Goal: Use online tool/utility

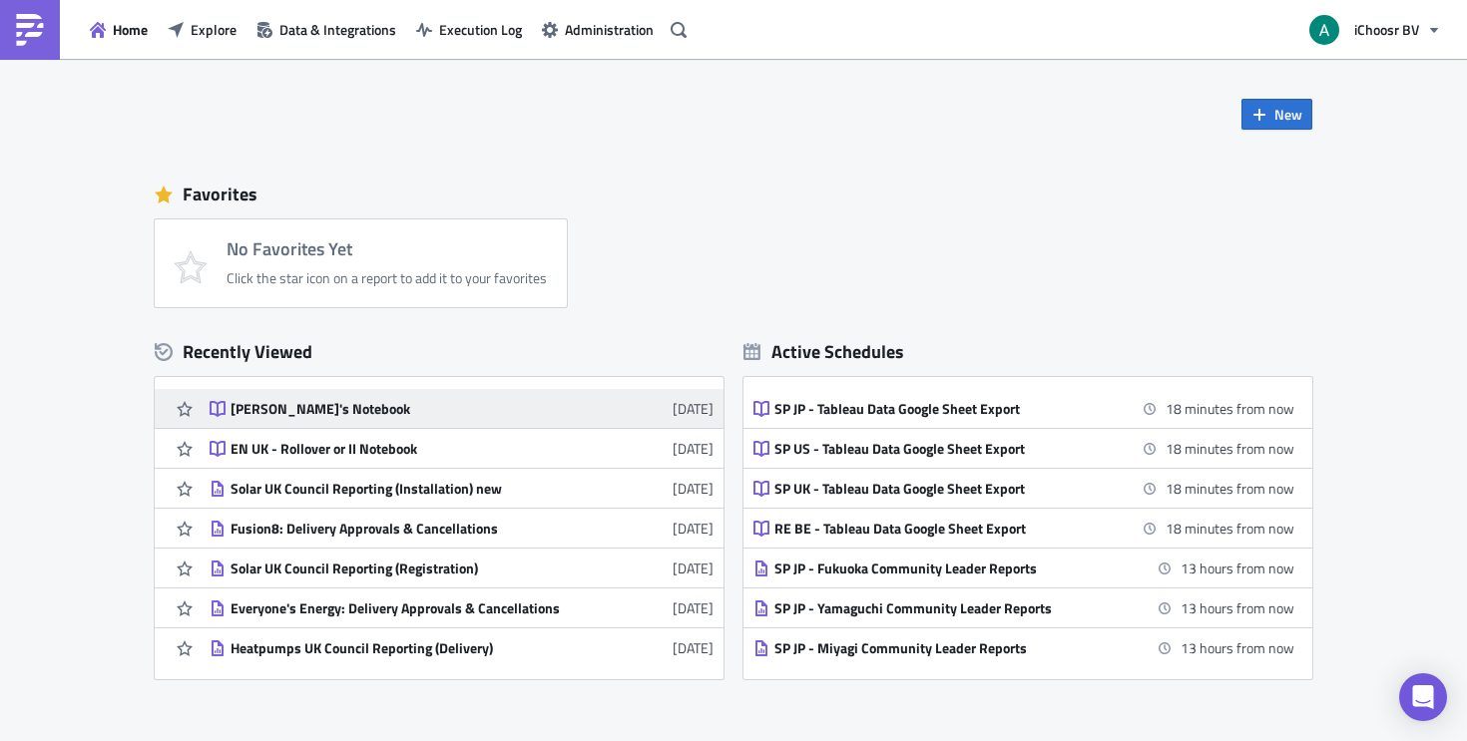
click at [391, 412] on div "[PERSON_NAME]'s Notebook" at bounding box center [404, 409] width 349 height 18
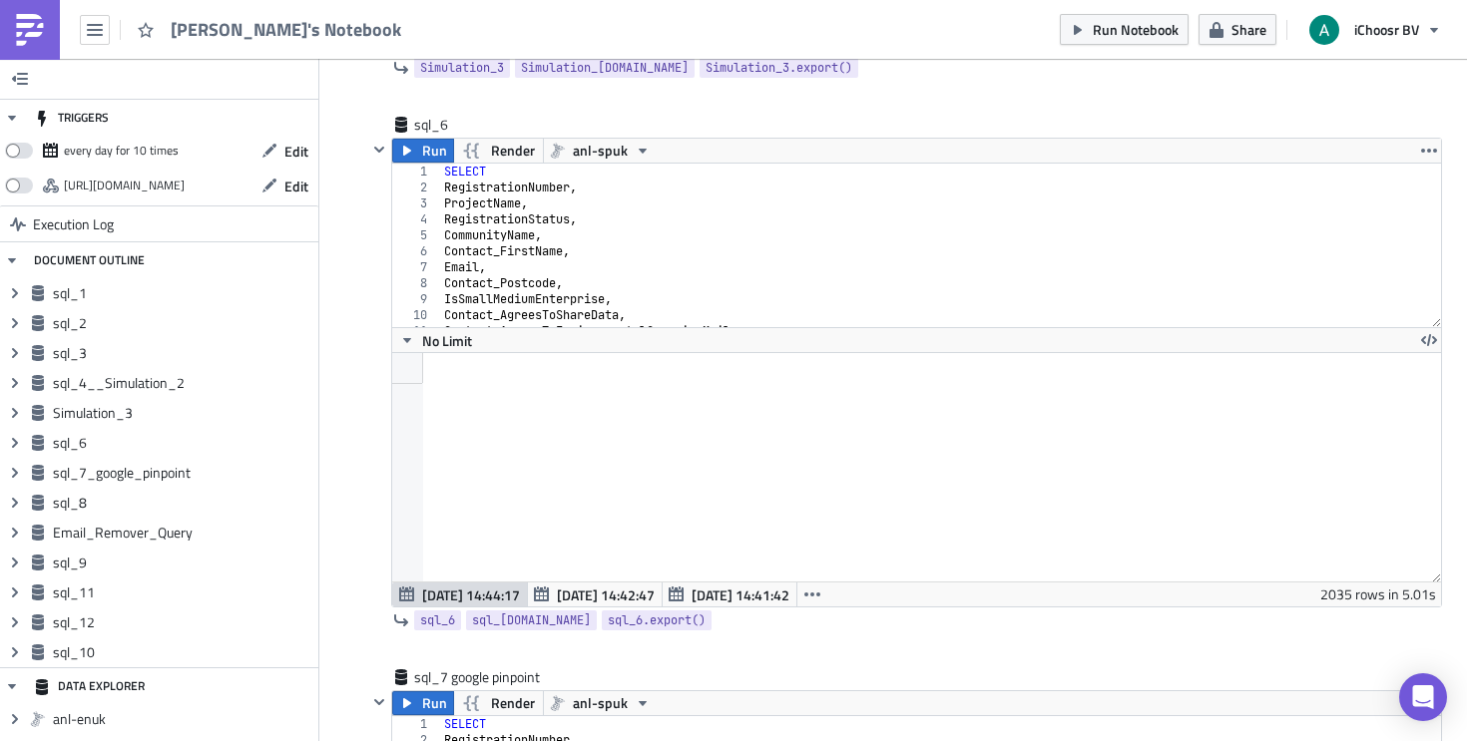
scroll to position [2891, 0]
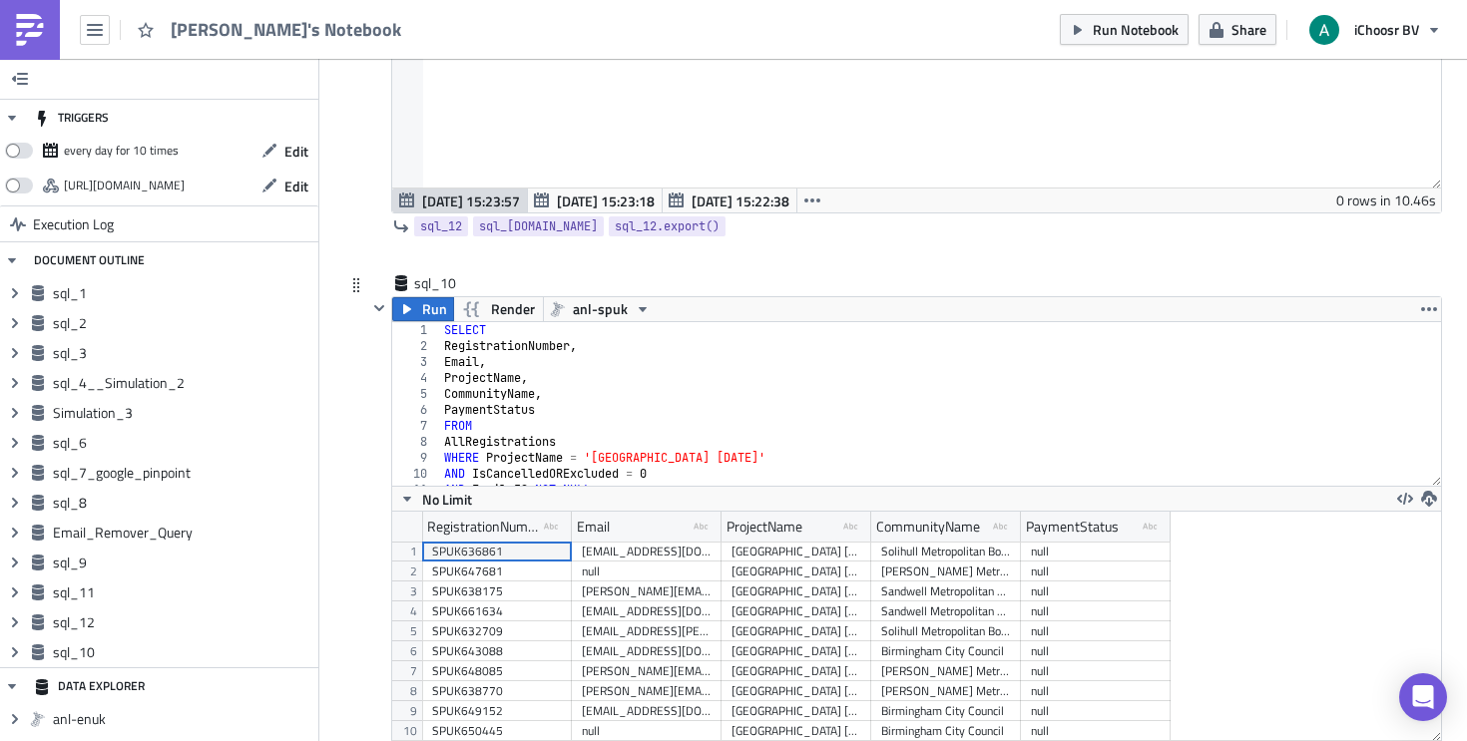
click at [493, 350] on div "SELECT RegistrationNumber , Email , ProjectName , CommunityName , PaymentStatus…" at bounding box center [933, 420] width 986 height 196
click at [491, 367] on div "SELECT RegistrationNumber , Email , ProjectName , CommunityName , PaymentStatus…" at bounding box center [933, 420] width 986 height 196
click at [540, 380] on div "SELECT RegistrationNumber , Email , ProjectName , CommunityName , PaymentStatus…" at bounding box center [933, 420] width 986 height 196
type textarea "ProjectName,"
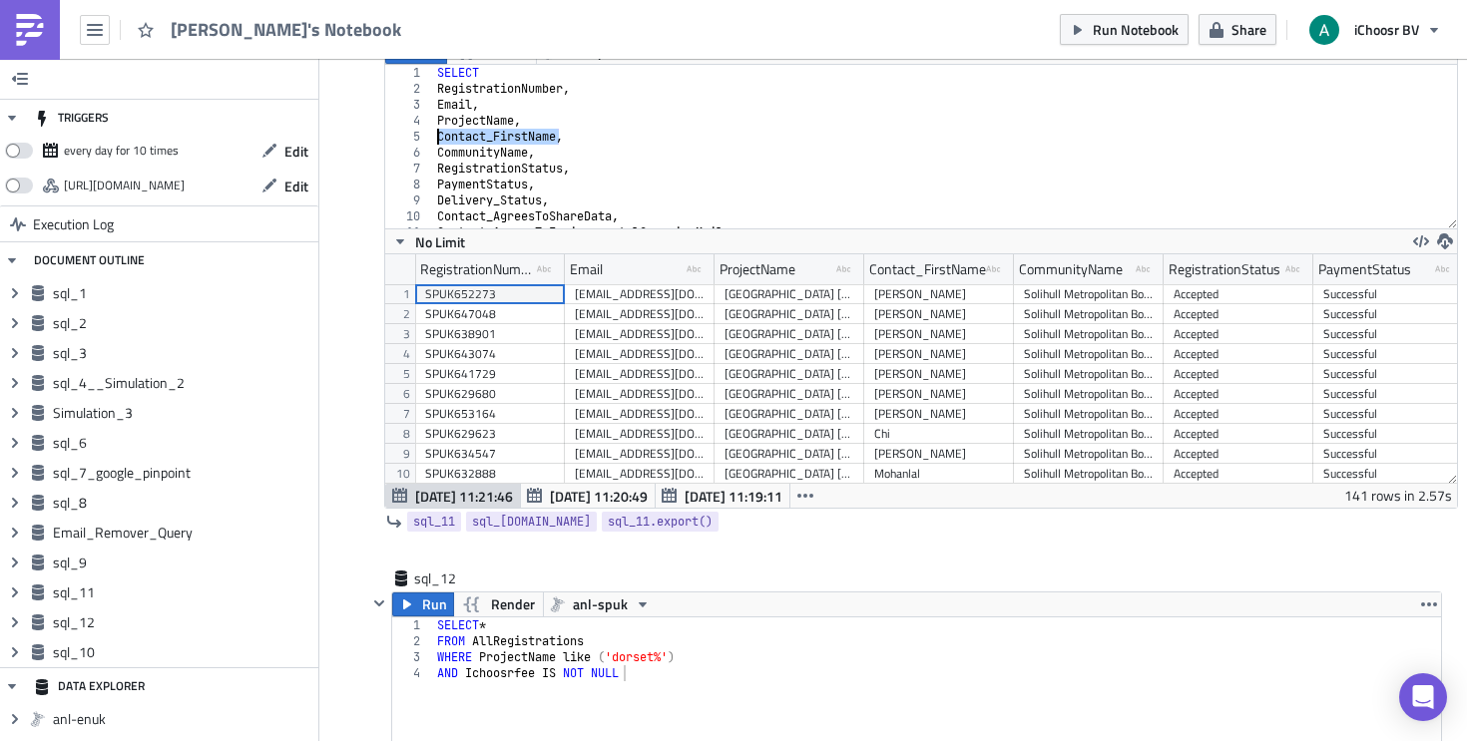
drag, startPoint x: 557, startPoint y: 138, endPoint x: 432, endPoint y: 133, distance: 124.8
click at [433, 133] on div "SELECT RegistrationNumber , Email , ProjectName , Contact_FirstName , Community…" at bounding box center [937, 163] width 1009 height 196
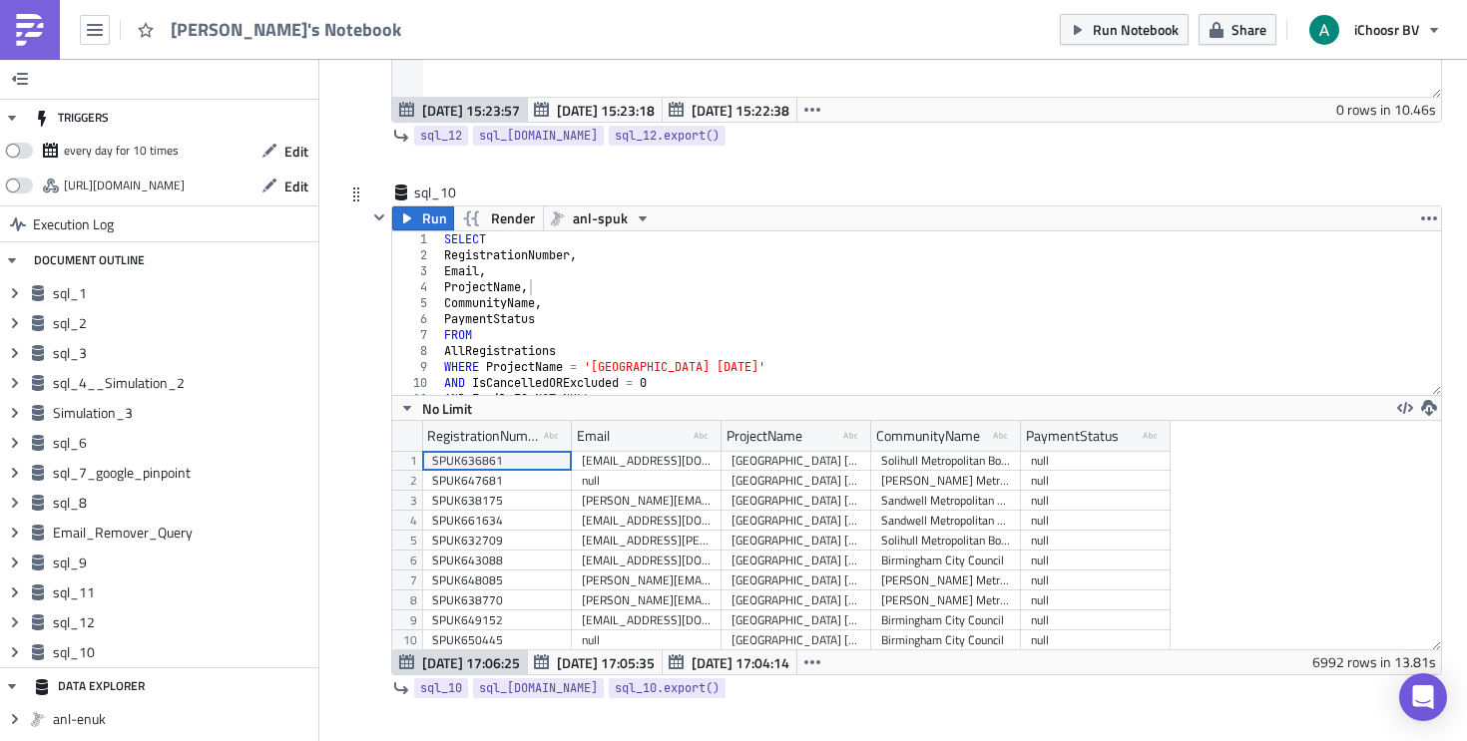
type textarea ","
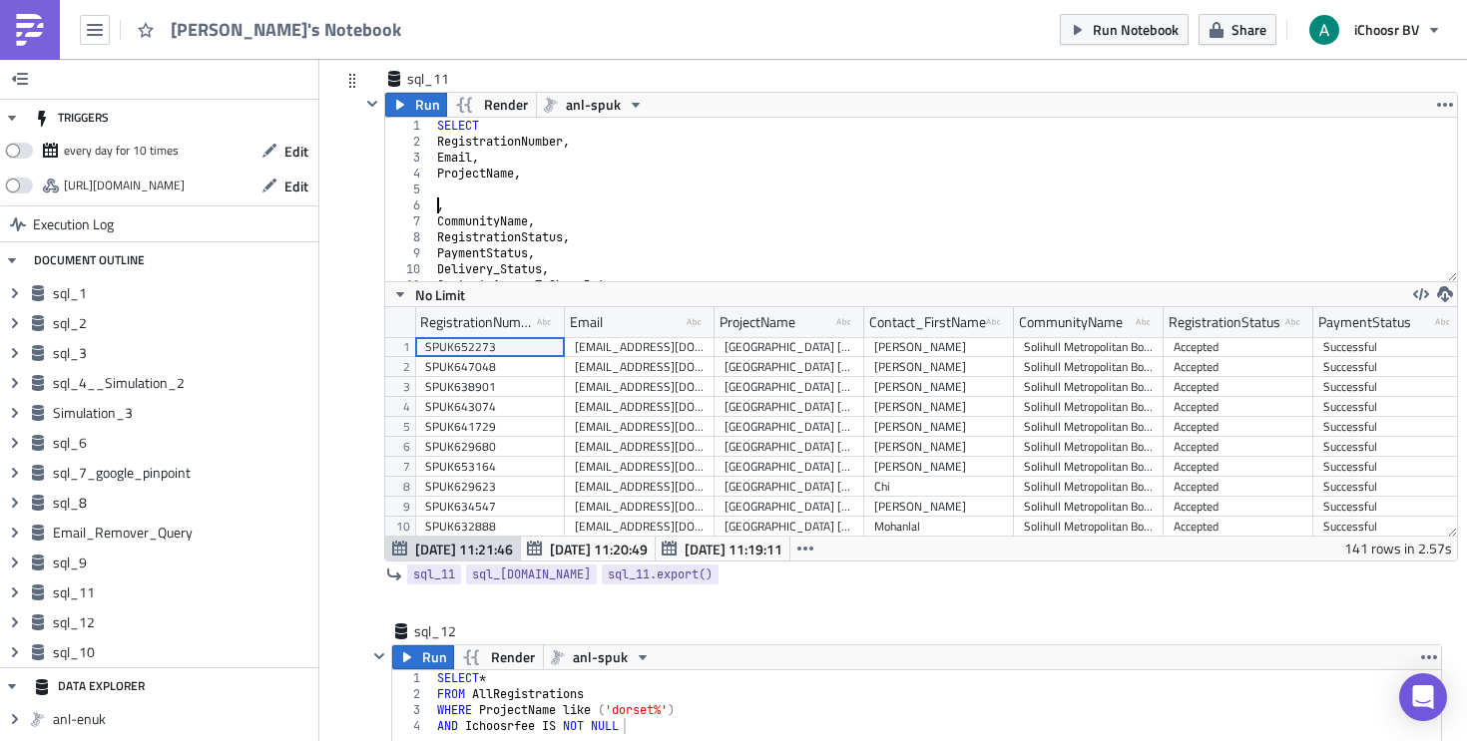
scroll to position [5666, 0]
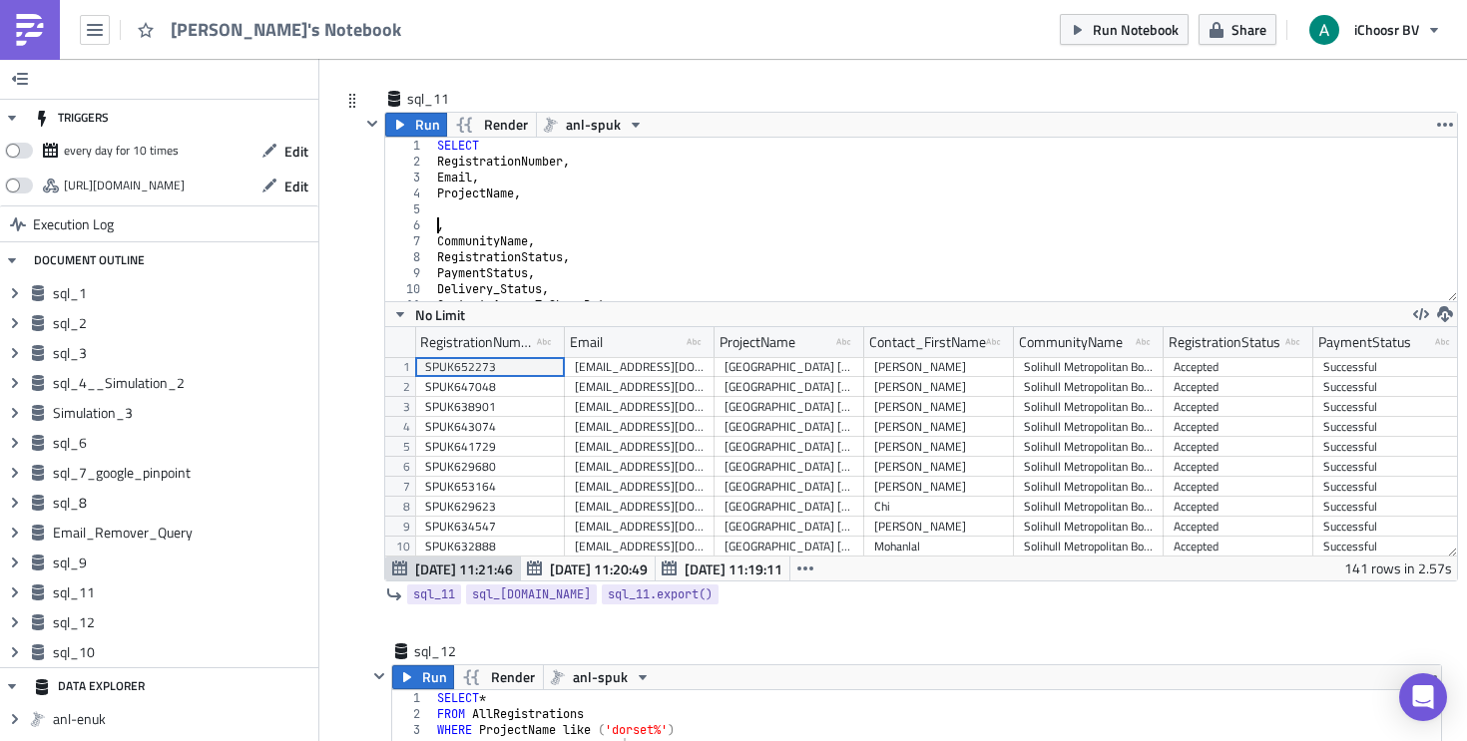
click at [477, 210] on div "SELECT RegistrationNumber , Email , ProjectName , , CommunityName , Registratio…" at bounding box center [937, 236] width 1009 height 196
paste textarea "Contact_FirstName"
click at [436, 225] on div "SELECT RegistrationNumber , Email , ProjectName , Contact_FirstName , Community…" at bounding box center [937, 236] width 1009 height 196
drag, startPoint x: 656, startPoint y: 187, endPoint x: 608, endPoint y: 182, distance: 48.2
click at [655, 187] on div "SELECT RegistrationNumber , Email , ProjectName , Contact_FirstName , Community…" at bounding box center [937, 236] width 1009 height 196
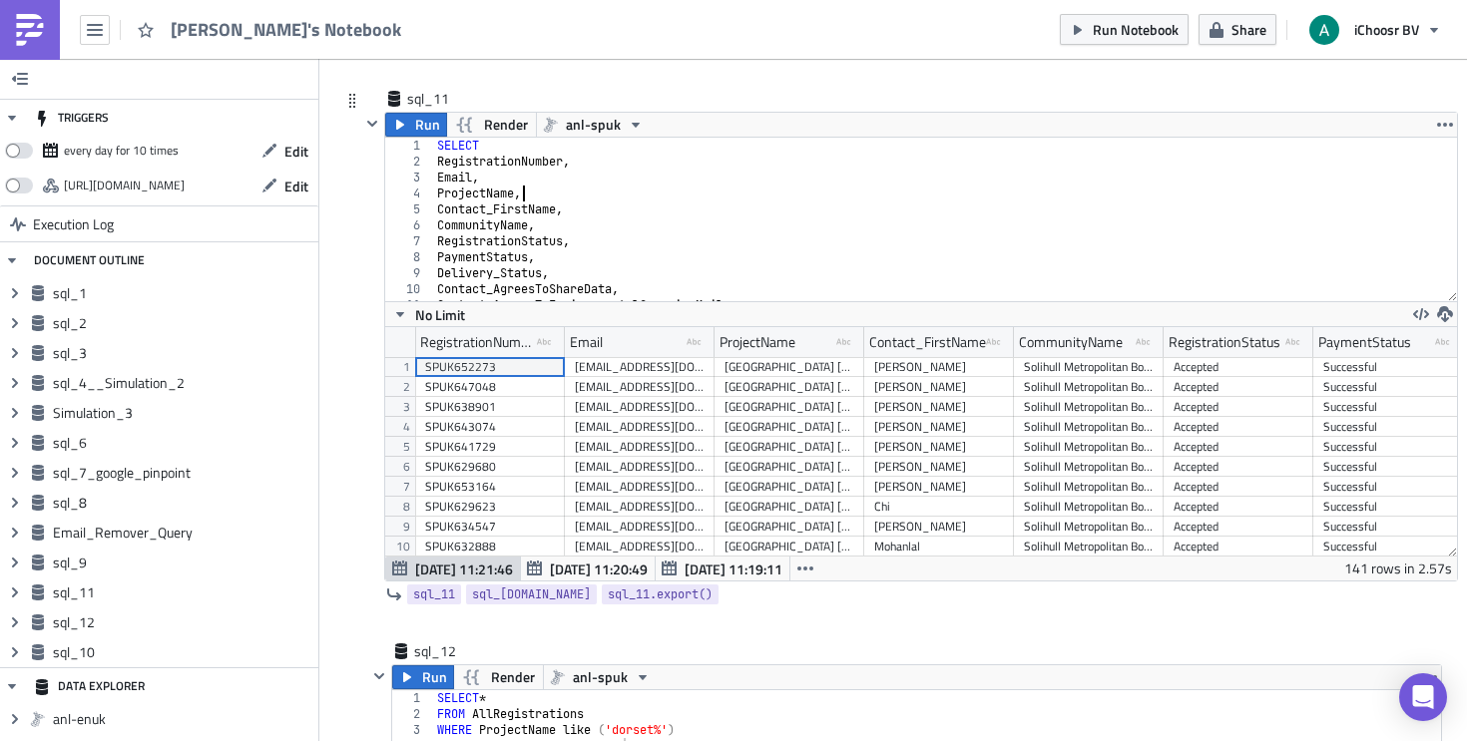
click at [605, 181] on div "SELECT RegistrationNumber , Email , ProjectName , Contact_FirstName , Community…" at bounding box center [937, 236] width 1009 height 196
click at [610, 163] on div "SELECT RegistrationNumber , Email , ProjectName , Contact_FirstName , Community…" at bounding box center [937, 236] width 1009 height 196
click at [539, 139] on div "SELECT RegistrationNumber , Email , ProjectName , Contact_FirstName , Community…" at bounding box center [937, 236] width 1009 height 196
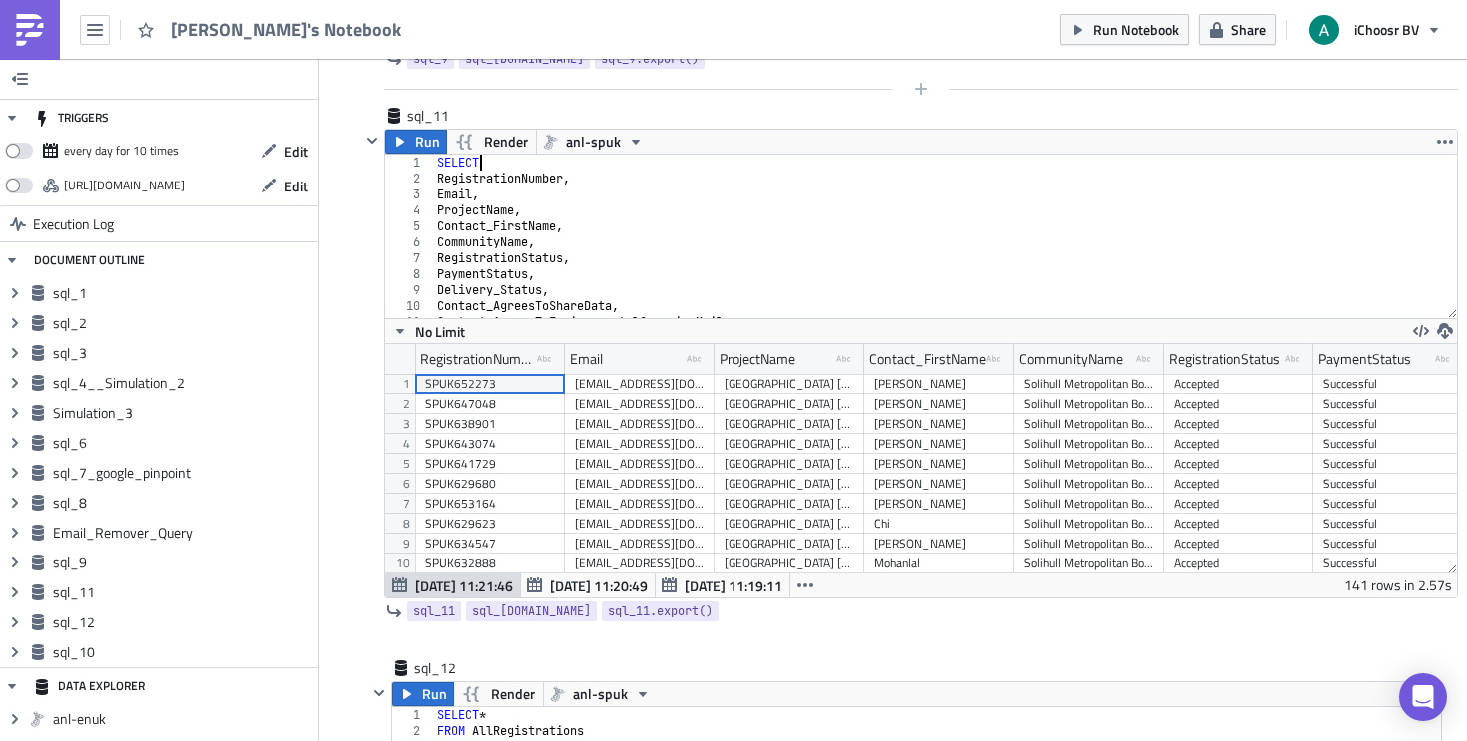
scroll to position [5651, 0]
click at [554, 204] on div "SELECT RegistrationNumber , Email , ProjectName , Contact_FirstName , Community…" at bounding box center [937, 251] width 1009 height 196
click at [621, 225] on div "SELECT RegistrationNumber , Email , ProjectName , Contact_FirstName , Community…" at bounding box center [937, 251] width 1009 height 196
click at [618, 248] on div "SELECT RegistrationNumber , Email , ProjectName , Contact_FirstName , Community…" at bounding box center [937, 251] width 1009 height 196
click at [618, 254] on div "SELECT RegistrationNumber , Email , ProjectName , Contact_FirstName , Community…" at bounding box center [937, 251] width 1009 height 196
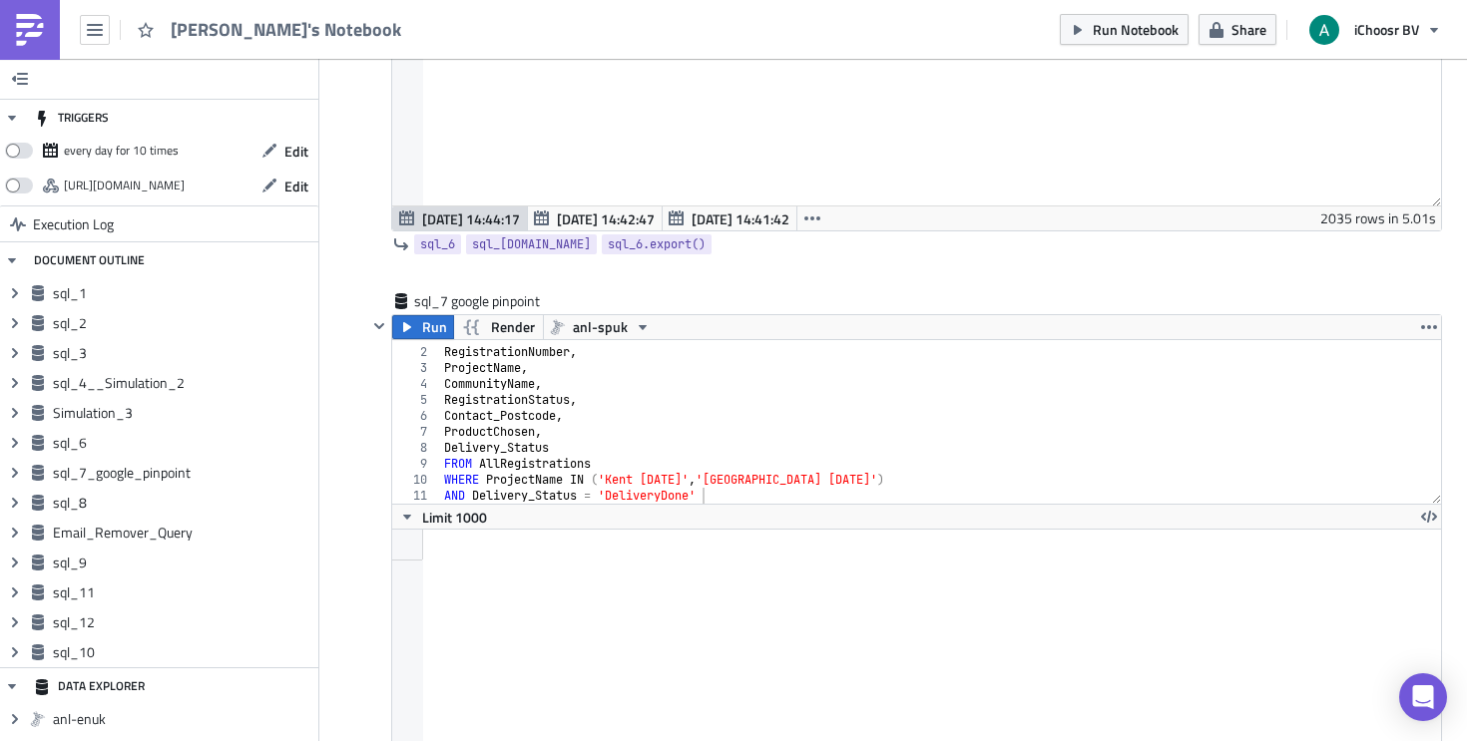
scroll to position [3188, 0]
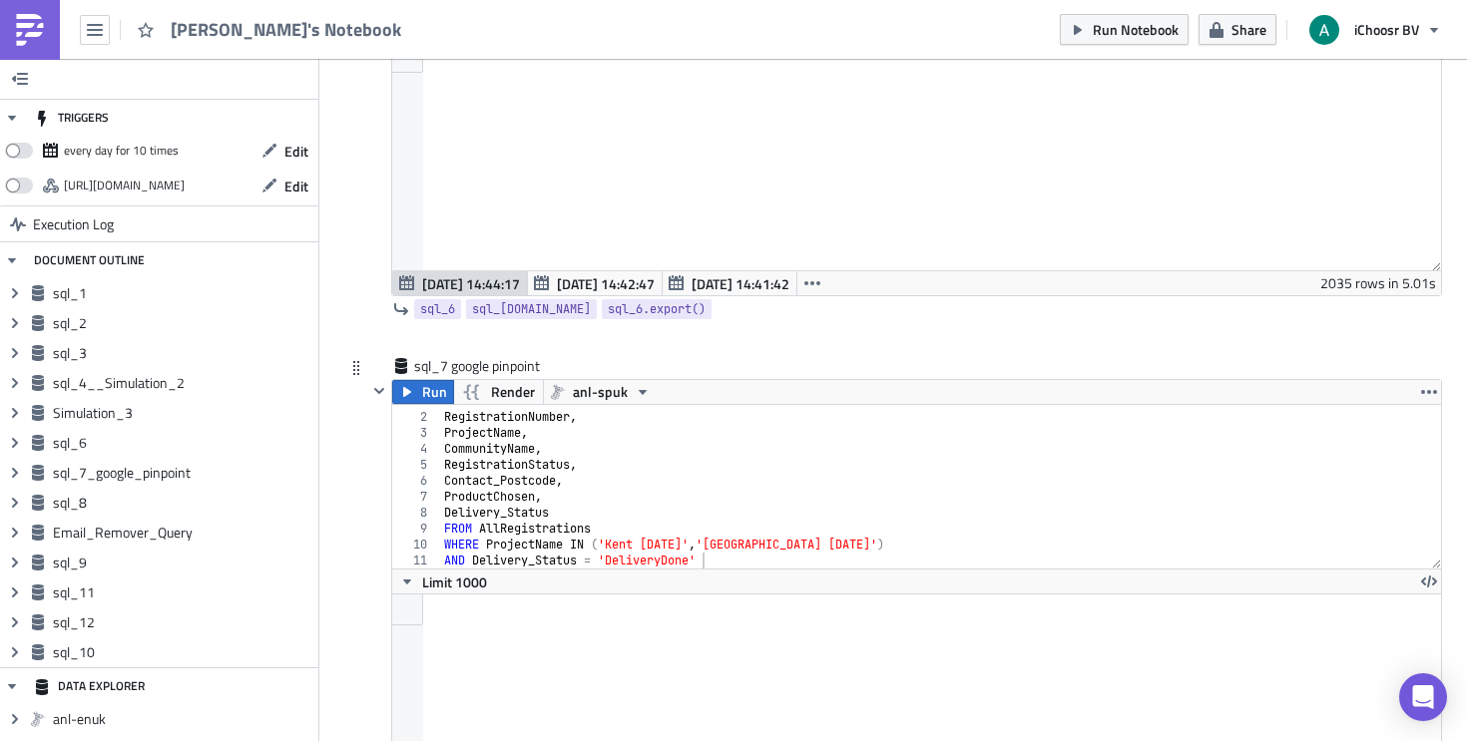
type textarea "RegistrationStatus,"
type textarea "Contact_Postcode,"
drag, startPoint x: 566, startPoint y: 484, endPoint x: 439, endPoint y: 485, distance: 126.7
click at [440, 485] on div "SELECT RegistrationNumber , ProjectName , CommunityName , RegistrationStatus , …" at bounding box center [933, 491] width 986 height 196
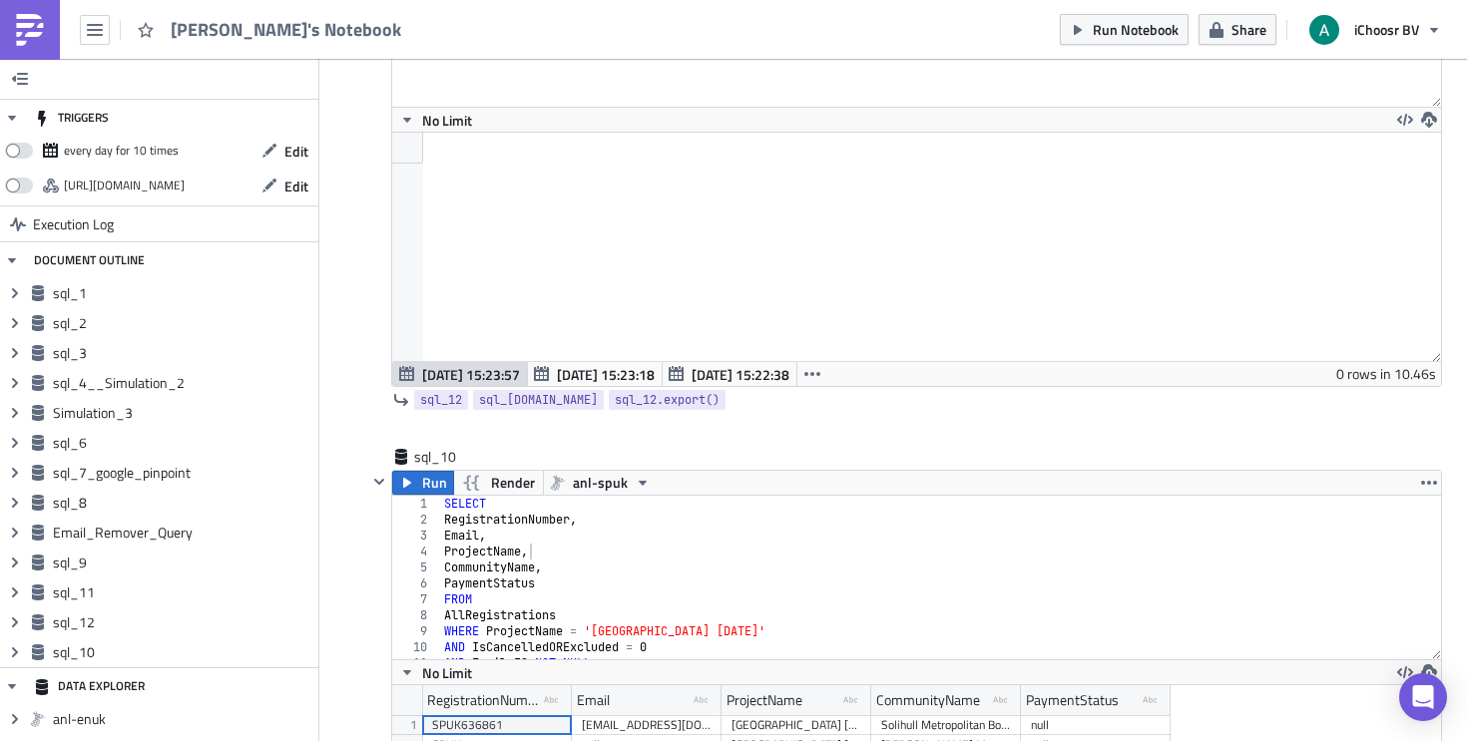
scroll to position [6807, 0]
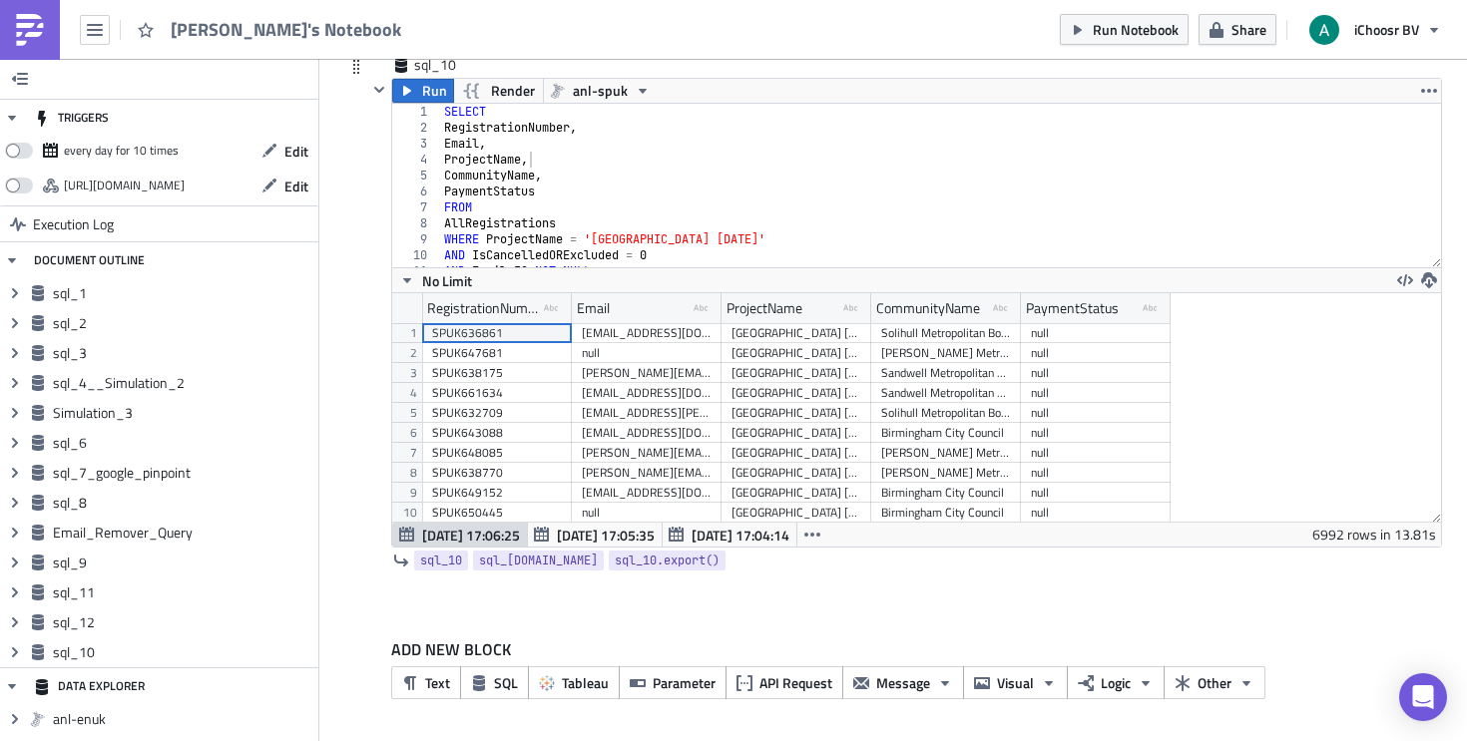
click at [570, 185] on div "SELECT RegistrationNumber , Email , ProjectName , CommunityName , PaymentStatus…" at bounding box center [933, 202] width 986 height 196
click at [554, 168] on div "SELECT RegistrationNumber , Email , ProjectName , CommunityName , PaymentStatus…" at bounding box center [933, 202] width 986 height 196
type textarea "CommunityName,"
paste textarea "Contact_Postcode,"
drag, startPoint x: 539, startPoint y: 213, endPoint x: 436, endPoint y: 208, distance: 102.9
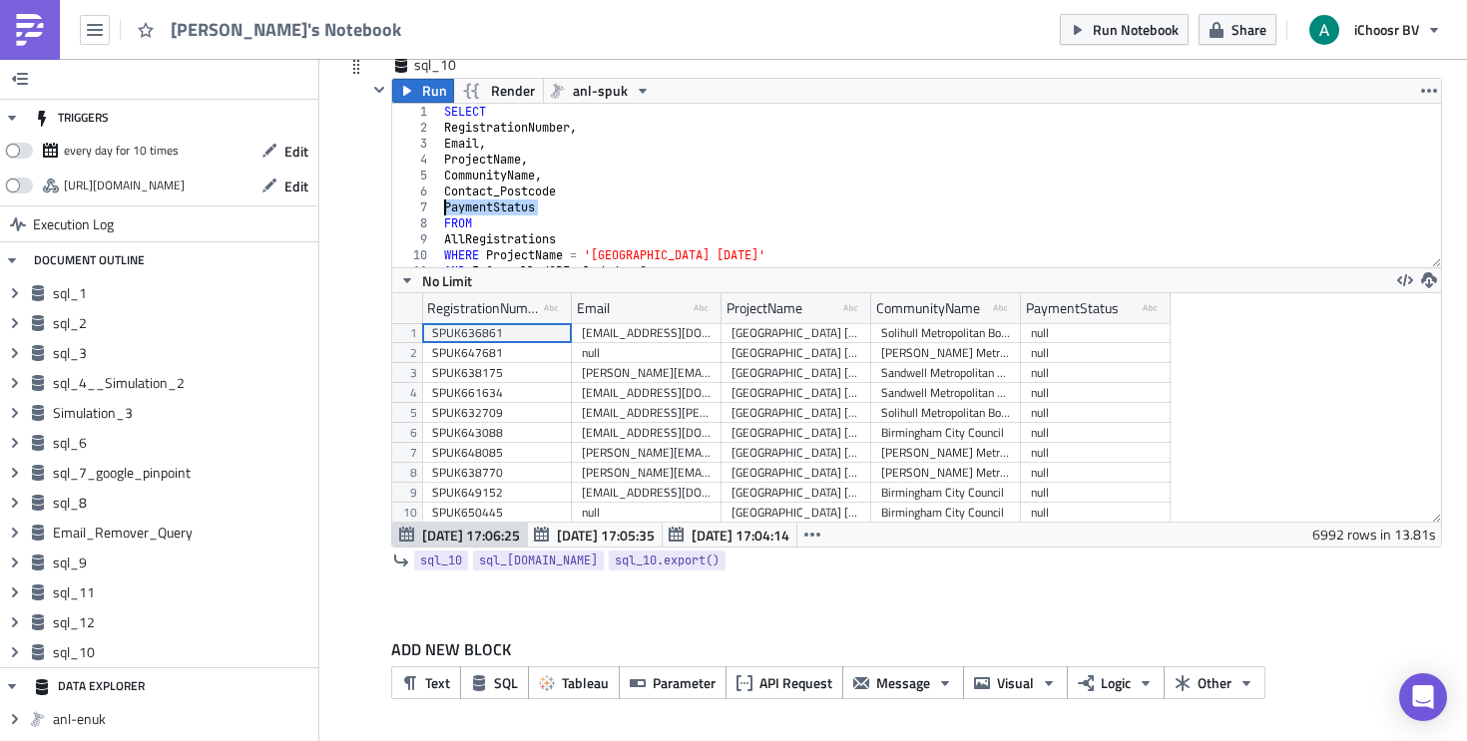
click at [440, 208] on div "SELECT RegistrationNumber , Email , ProjectName , CommunityName , Contact_Postc…" at bounding box center [933, 202] width 986 height 196
type textarea "PaymentStatus"
click at [537, 156] on div "SELECT RegistrationNumber , Email , ProjectName , CommunityName , Contact_Postc…" at bounding box center [933, 202] width 986 height 196
click at [542, 169] on div "SELECT RegistrationNumber , Email , ProjectName , CommunityName , Contact_Postc…" at bounding box center [933, 202] width 986 height 196
click at [597, 191] on div "SELECT RegistrationNumber , Email , ProjectName , CommunityName , Contact_Postc…" at bounding box center [933, 202] width 986 height 196
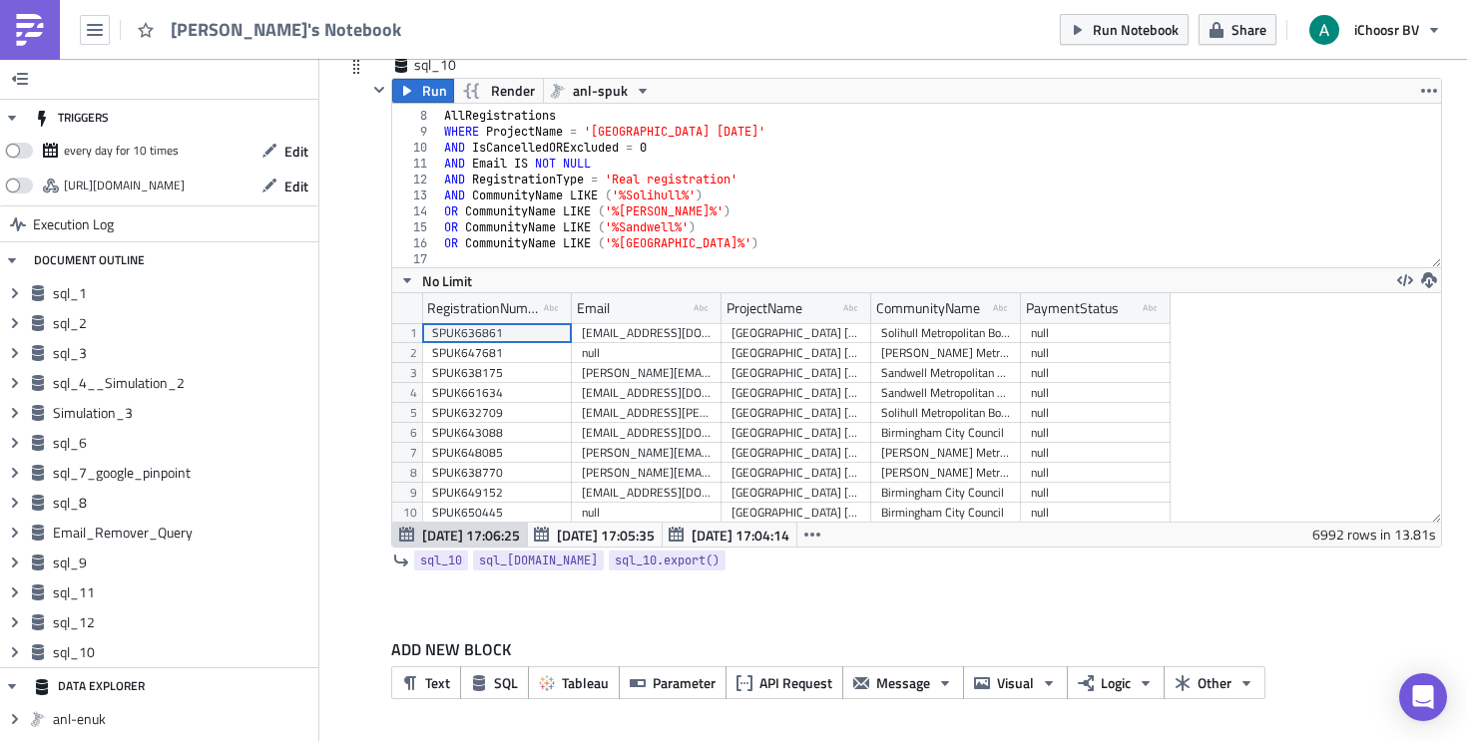
scroll to position [48, 0]
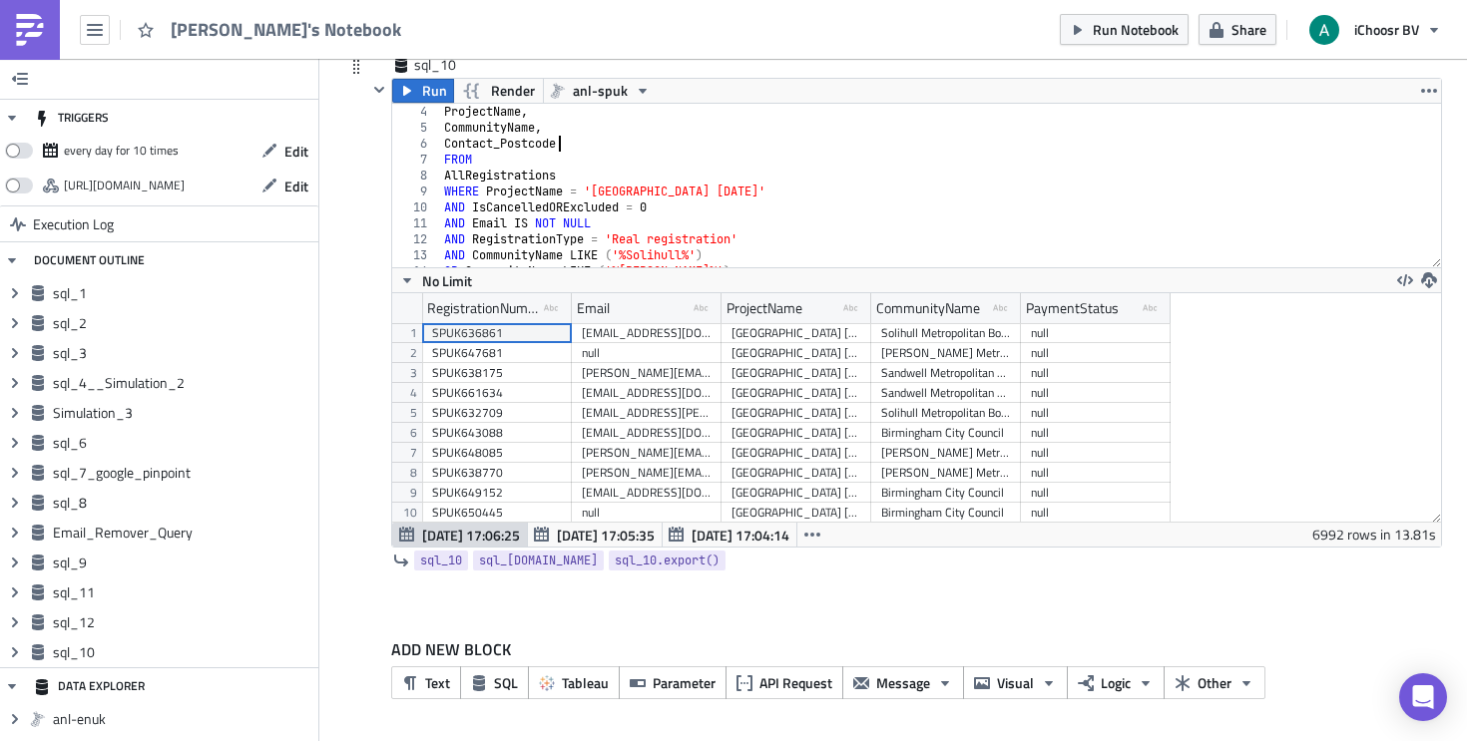
click at [714, 188] on div "ProjectName , CommunityName , Contact_Postcode FROM AllRegistrations WHERE Proj…" at bounding box center [933, 202] width 986 height 196
click at [711, 191] on div "ProjectName , CommunityName , Contact_Postcode FROM AllRegistrations WHERE Proj…" at bounding box center [933, 202] width 986 height 196
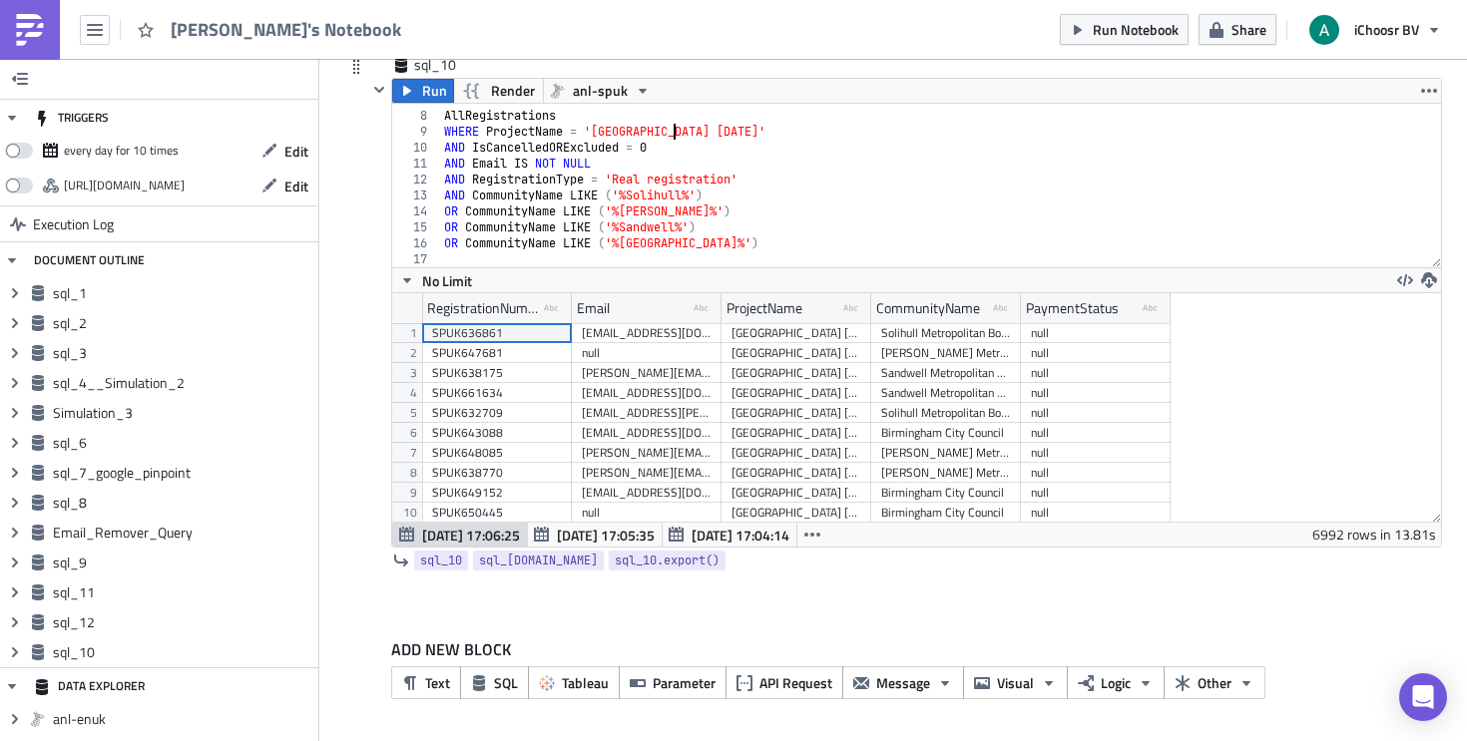
scroll to position [108, 0]
drag, startPoint x: 664, startPoint y: 151, endPoint x: 433, endPoint y: 148, distance: 231.5
click at [433, 148] on div "WHERE ProjectName = '[GEOGRAPHIC_DATA] [DATE]' 7 8 9 10 11 12 13 14 15 16 17 FR…" at bounding box center [916, 186] width 1049 height 164
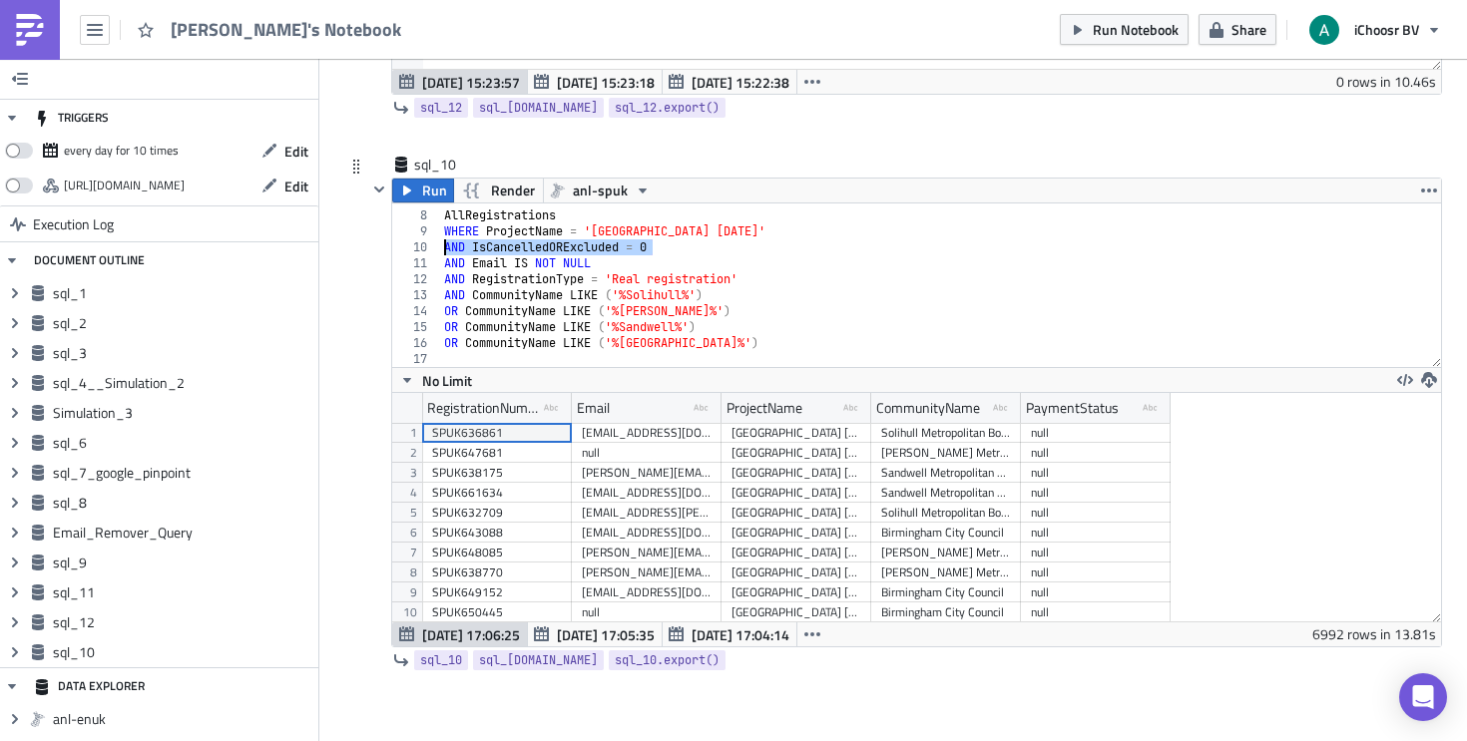
click at [732, 344] on div "FROM AllRegistrations WHERE ProjectName = '[GEOGRAPHIC_DATA] [DATE]' AND IsCanc…" at bounding box center [933, 290] width 986 height 196
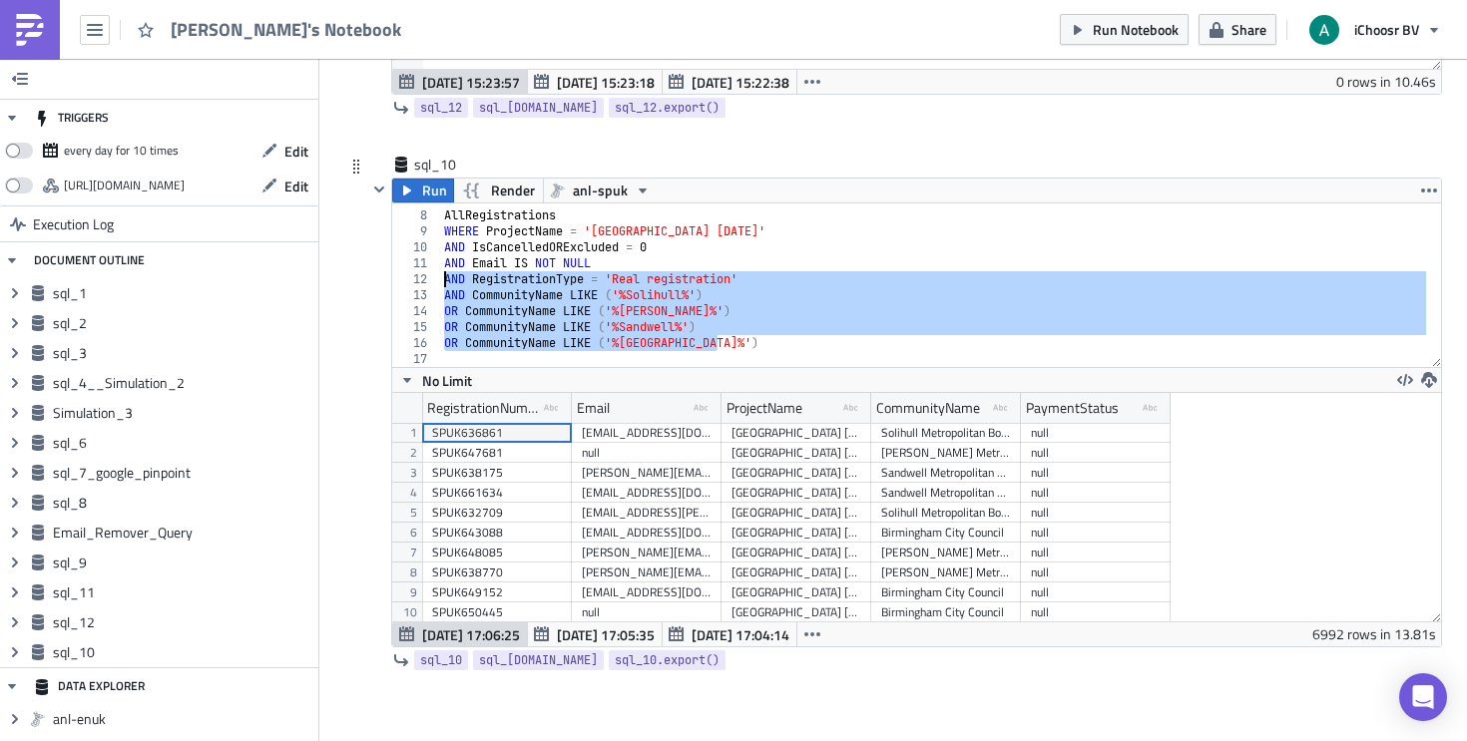
drag, startPoint x: 727, startPoint y: 339, endPoint x: 439, endPoint y: 281, distance: 294.1
click at [440, 281] on div "FROM AllRegistrations WHERE ProjectName = '[GEOGRAPHIC_DATA] [DATE]' AND IsCanc…" at bounding box center [933, 290] width 986 height 196
type textarea "AND RegistrationType = 'Real registration' AND CommunityName LIKE ('%Solihull%')"
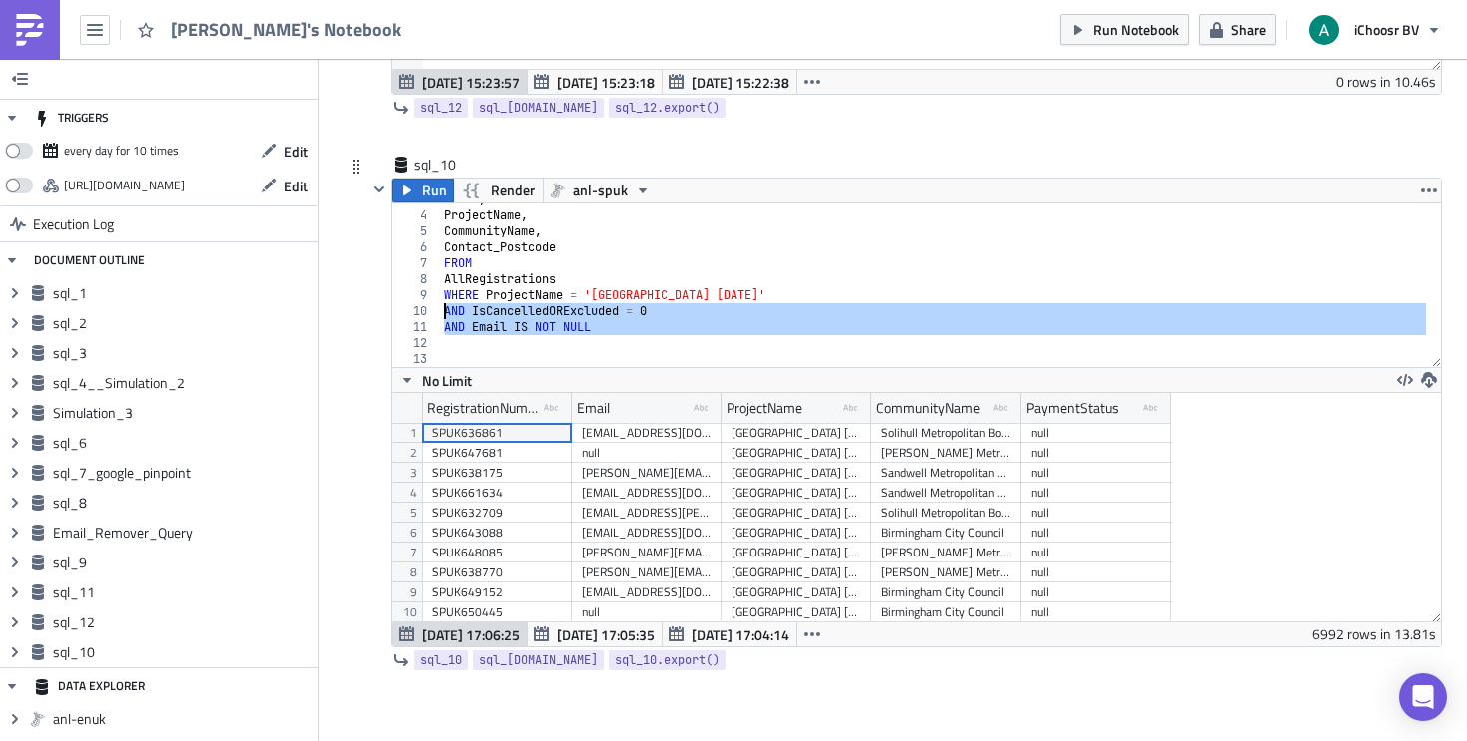
drag, startPoint x: 598, startPoint y: 336, endPoint x: 419, endPoint y: 313, distance: 180.1
click at [419, 313] on div "3 4 5 6 7 8 9 10 11 12 13 Email , ProjectName , CommunityName , Contact_Postcod…" at bounding box center [916, 286] width 1049 height 164
type textarea "AND IsCancelledORExcluded = 0 AND Email IS NOT NULL"
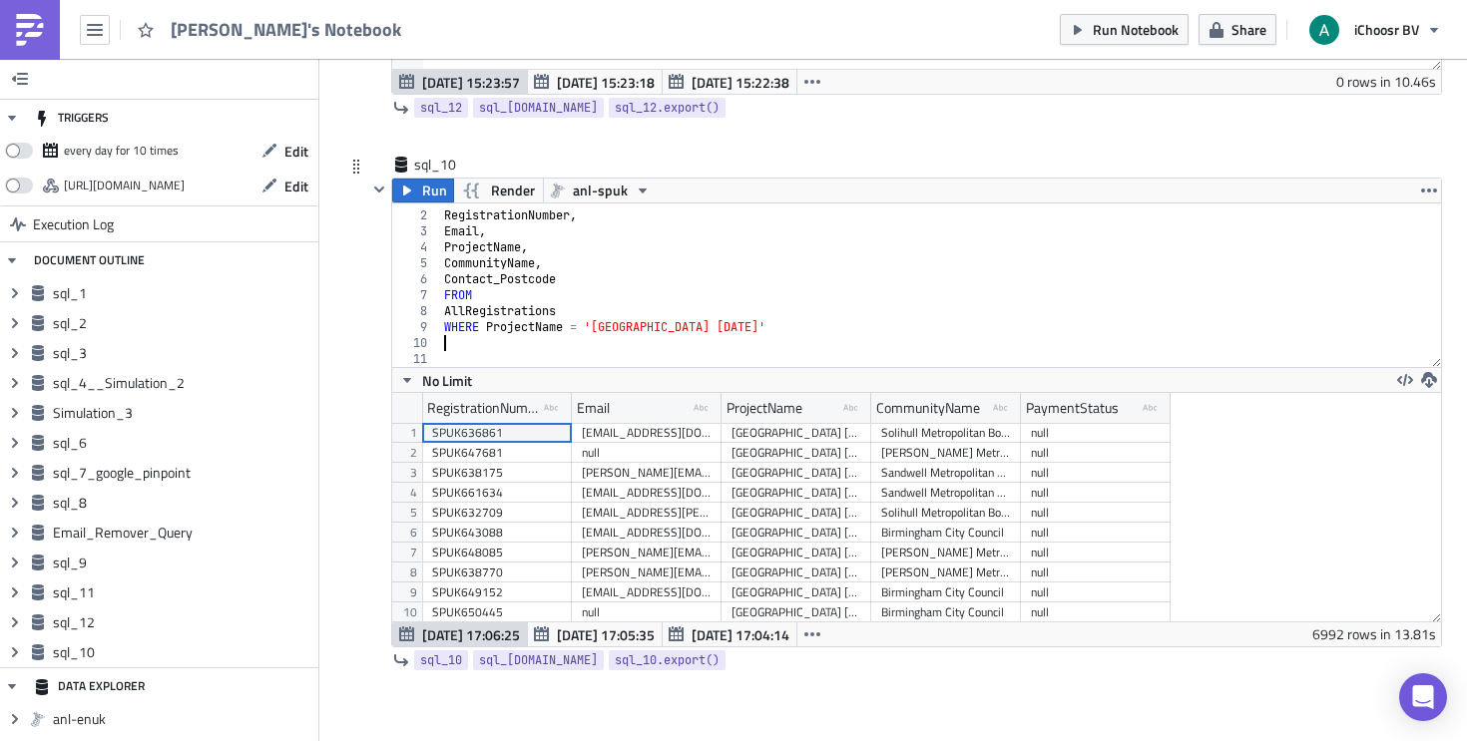
paste textarea "Contact_AgreesToEnvironmentalCampaignMails"
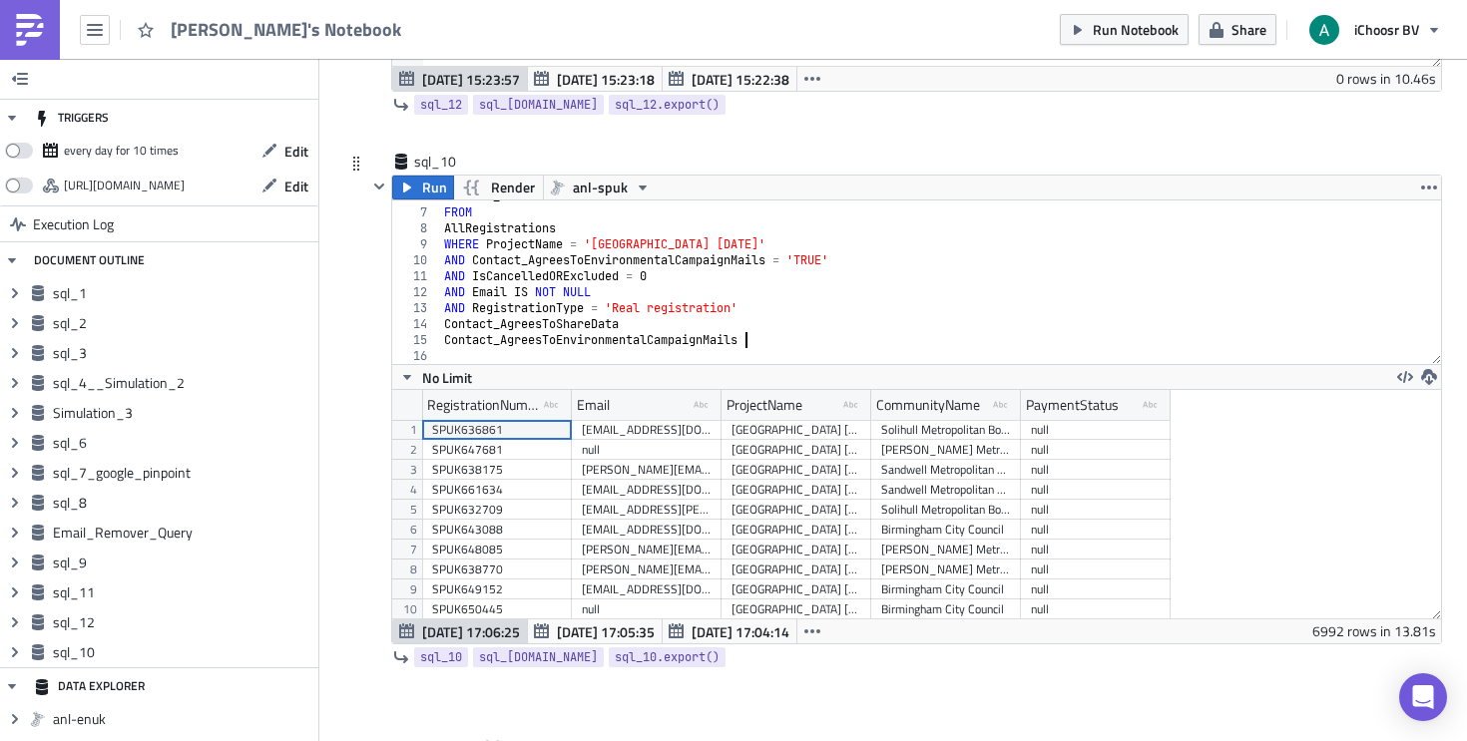
scroll to position [6710, 0]
click at [422, 194] on span "Run" at bounding box center [434, 187] width 25 height 24
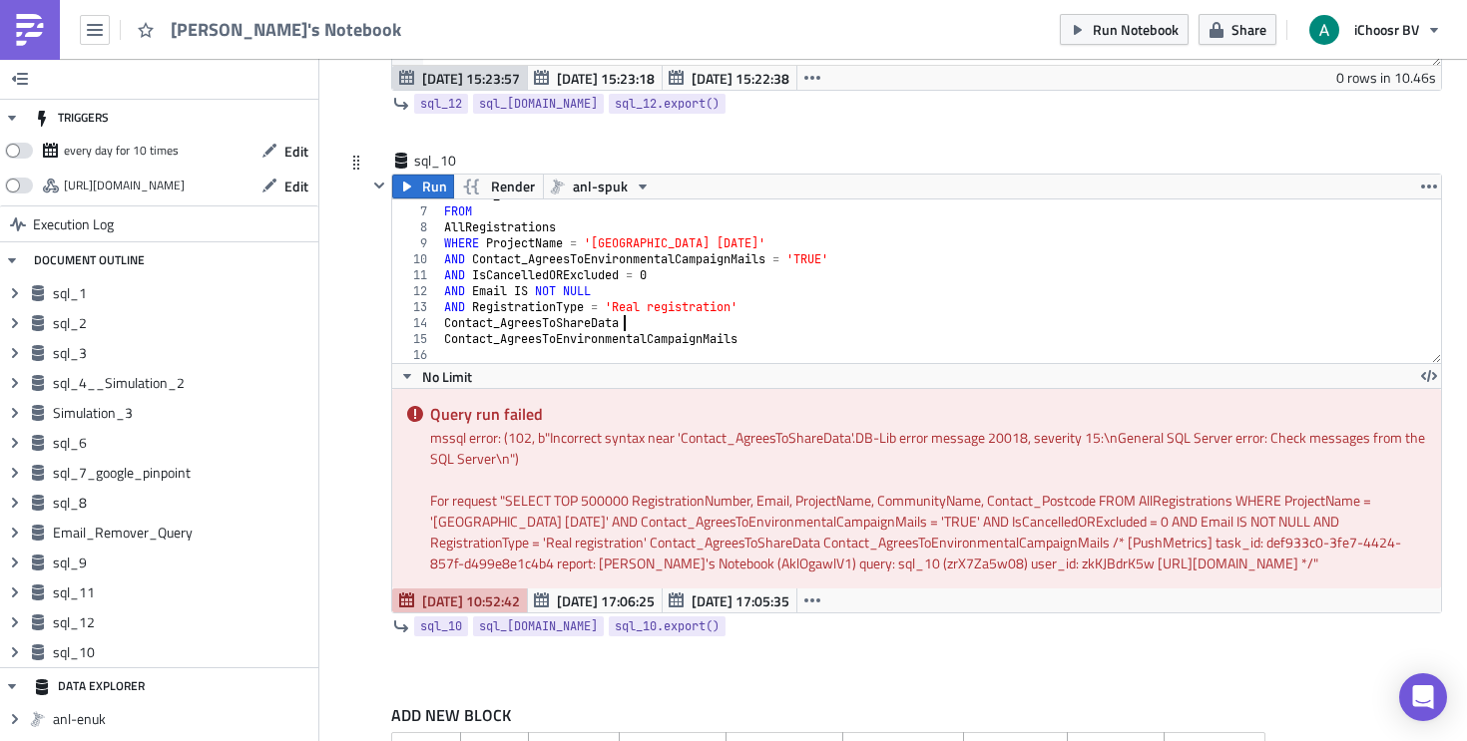
click at [637, 324] on div "Contact_Postcode FROM AllRegistrations WHERE ProjectName = '[GEOGRAPHIC_DATA] […" at bounding box center [933, 286] width 986 height 196
click at [444, 316] on div "Contact_Postcode FROM AllRegistrations WHERE ProjectName = '[GEOGRAPHIC_DATA] […" at bounding box center [933, 286] width 986 height 196
click at [435, 326] on div "14" at bounding box center [416, 323] width 48 height 16
click at [440, 328] on div "Contact_Postcode FROM AllRegistrations WHERE ProjectName = '[GEOGRAPHIC_DATA] […" at bounding box center [933, 286] width 986 height 196
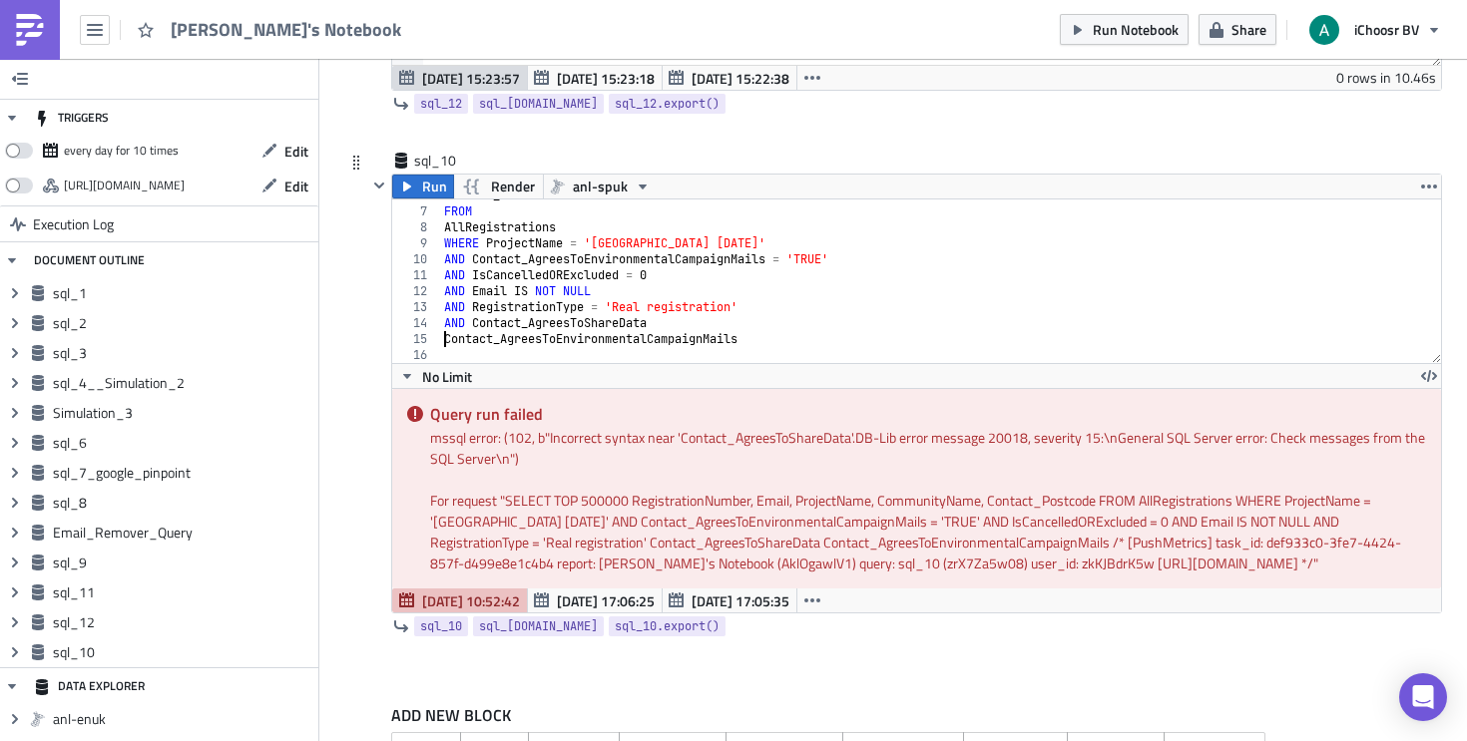
click at [440, 344] on div "Contact_Postcode FROM AllRegistrations WHERE ProjectName = '[GEOGRAPHIC_DATA] […" at bounding box center [933, 286] width 986 height 196
click at [428, 187] on span "Run" at bounding box center [434, 187] width 25 height 24
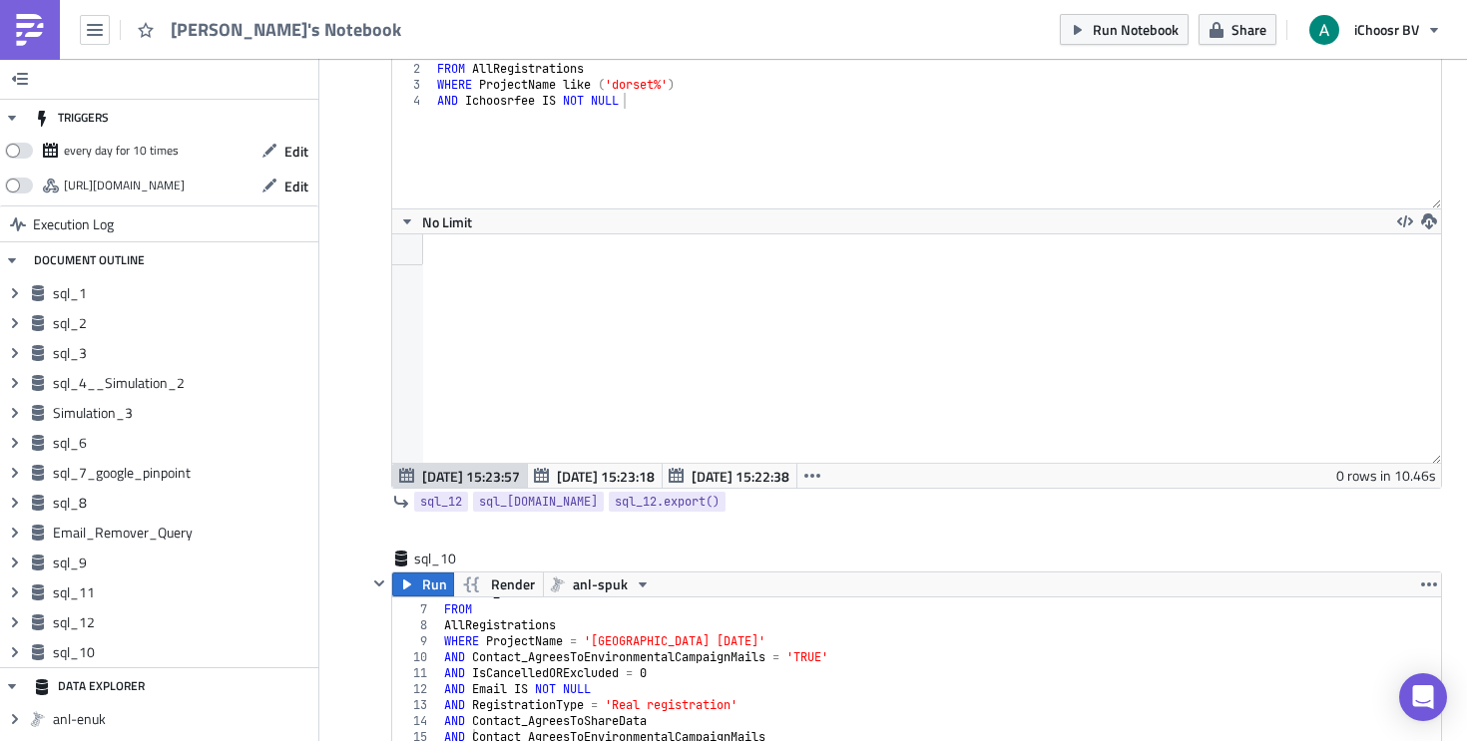
scroll to position [6703, 0]
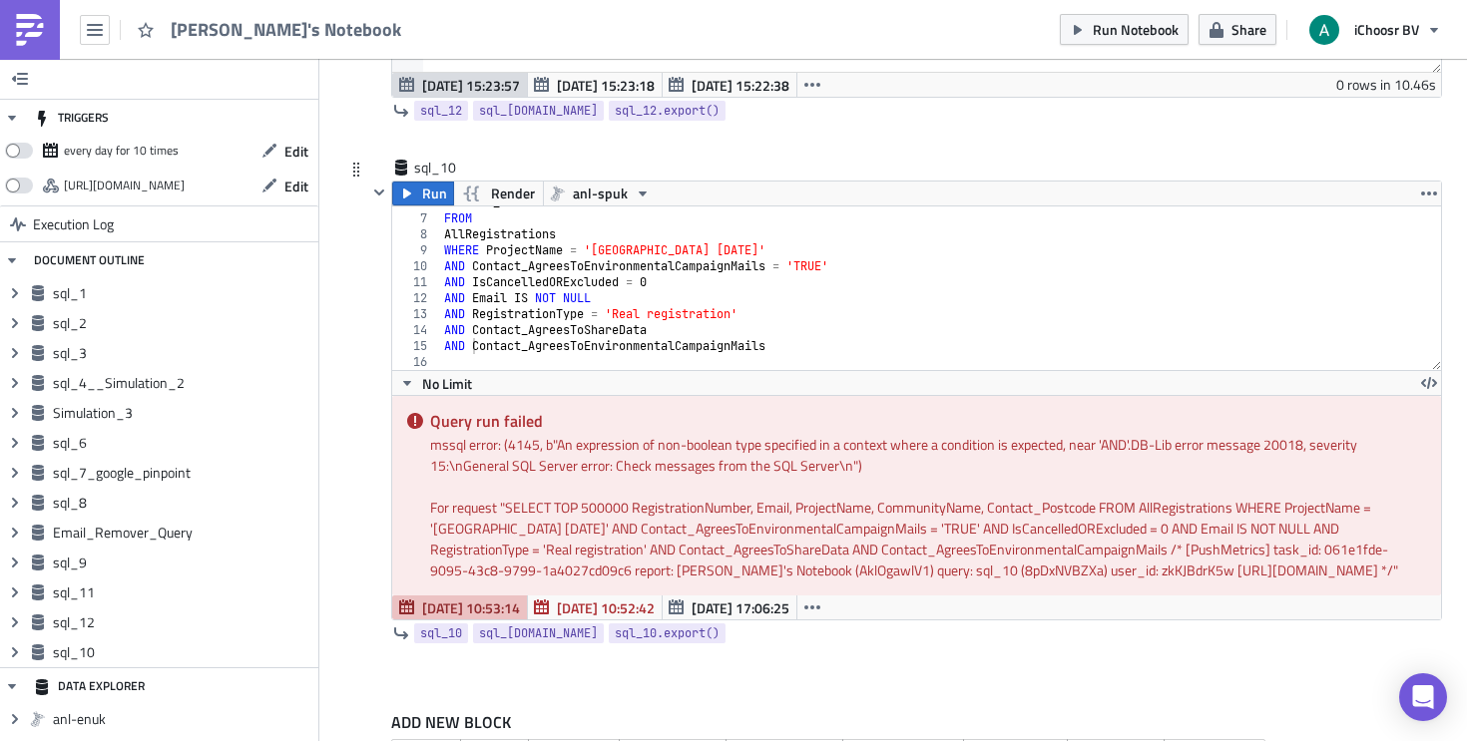
click at [478, 339] on div "Contact_Postcode FROM AllRegistrations WHERE ProjectName = '[GEOGRAPHIC_DATA] […" at bounding box center [933, 293] width 986 height 196
click at [471, 345] on div "Contact_Postcode FROM AllRegistrations WHERE ProjectName = '[GEOGRAPHIC_DATA] […" at bounding box center [933, 293] width 986 height 196
click at [468, 328] on div "Contact_Postcode FROM AllRegistrations WHERE ProjectName = '[GEOGRAPHIC_DATA] […" at bounding box center [933, 293] width 986 height 196
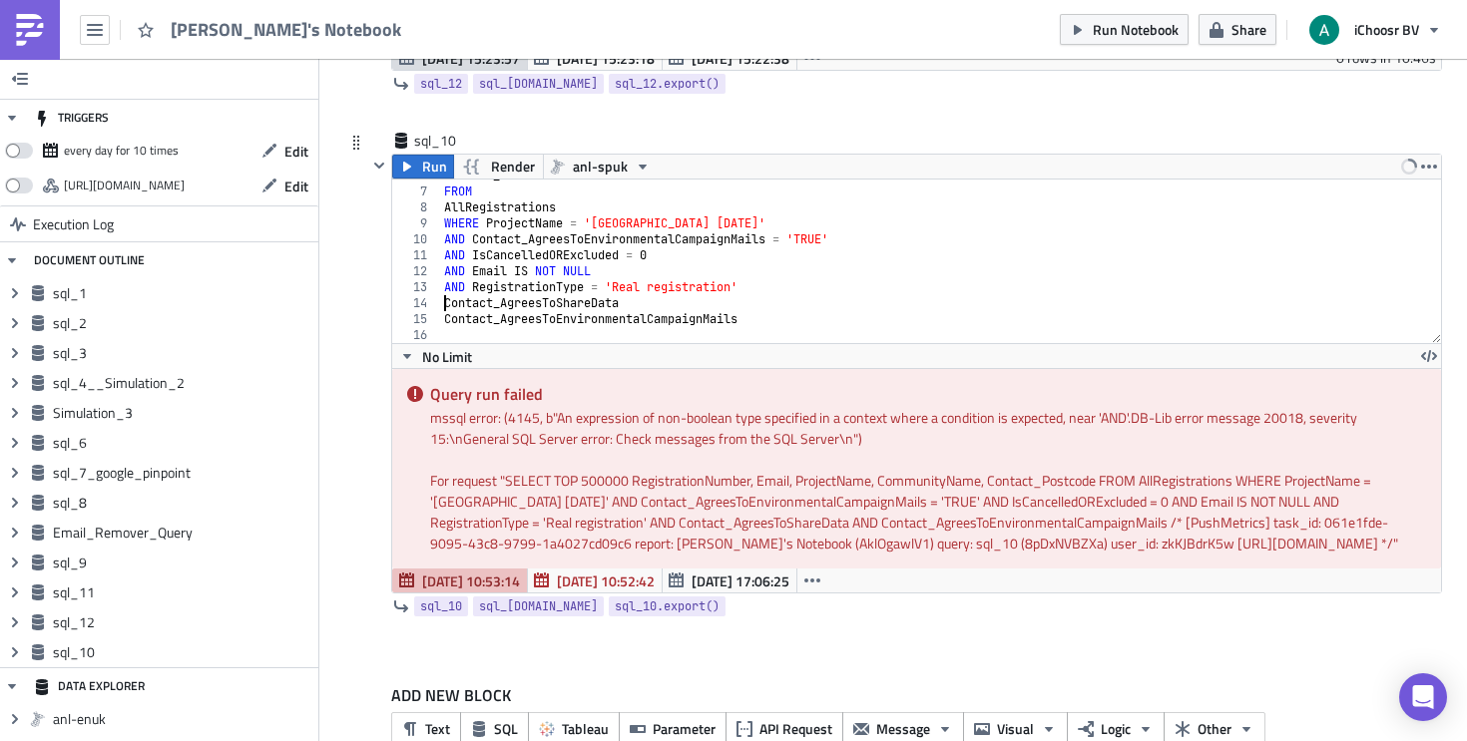
scroll to position [6737, 0]
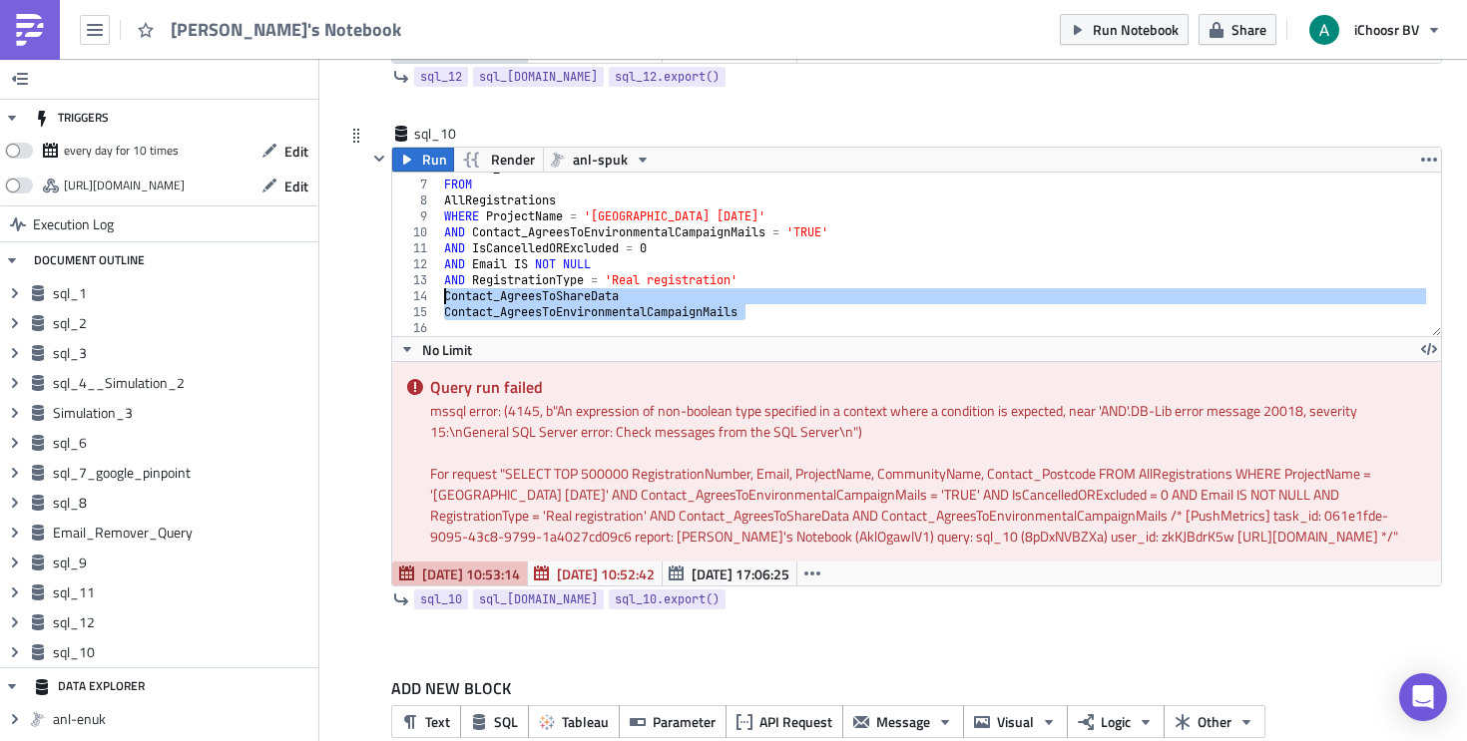
drag, startPoint x: 751, startPoint y: 318, endPoint x: 405, endPoint y: 298, distance: 346.8
click at [405, 298] on div "Contact_AgreesToShareData 6 7 8 [PHONE_NUMBER] 15 16 Contact_Postcode FROM AllR…" at bounding box center [916, 255] width 1049 height 164
type textarea "Contact_AgreesToShareData Contact_AgreesToEnvironmentalCampaignMails"
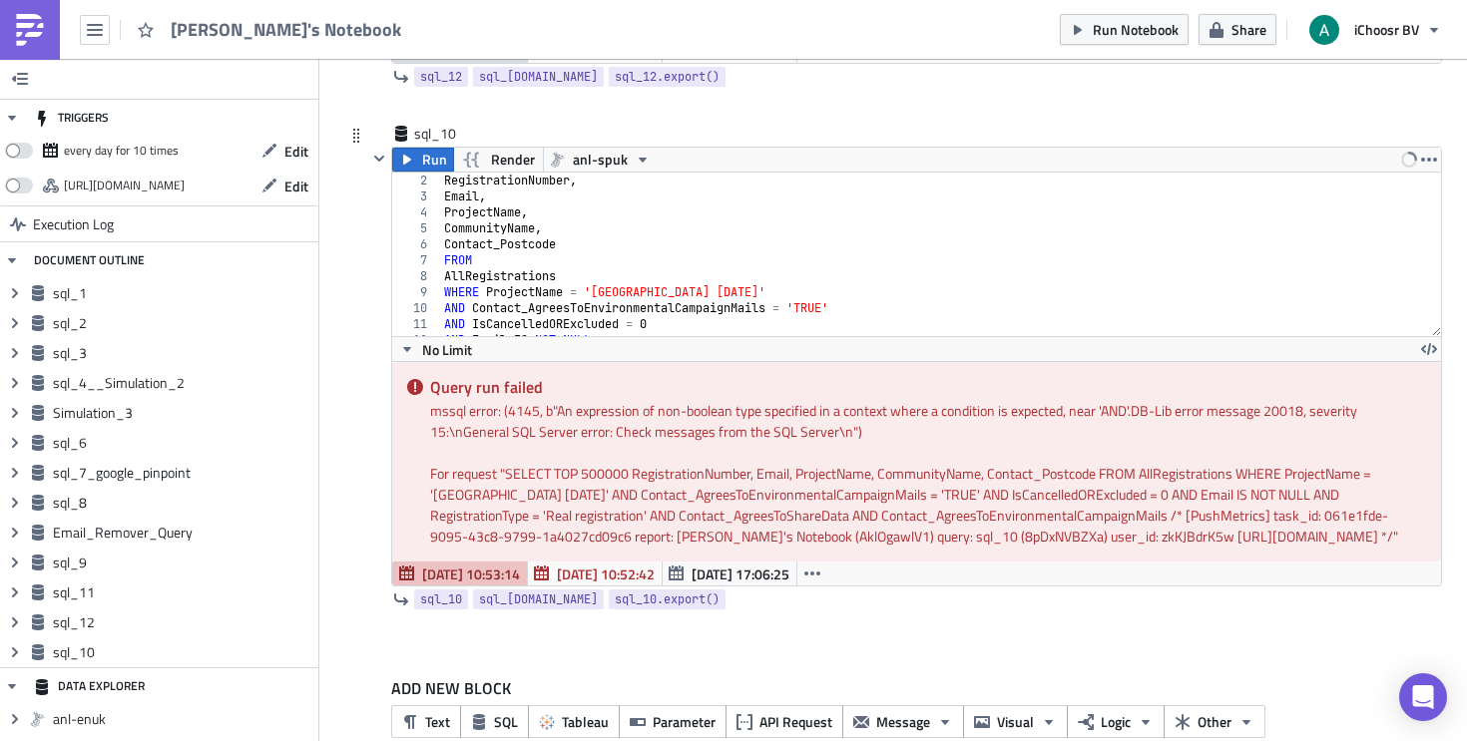
scroll to position [0, 0]
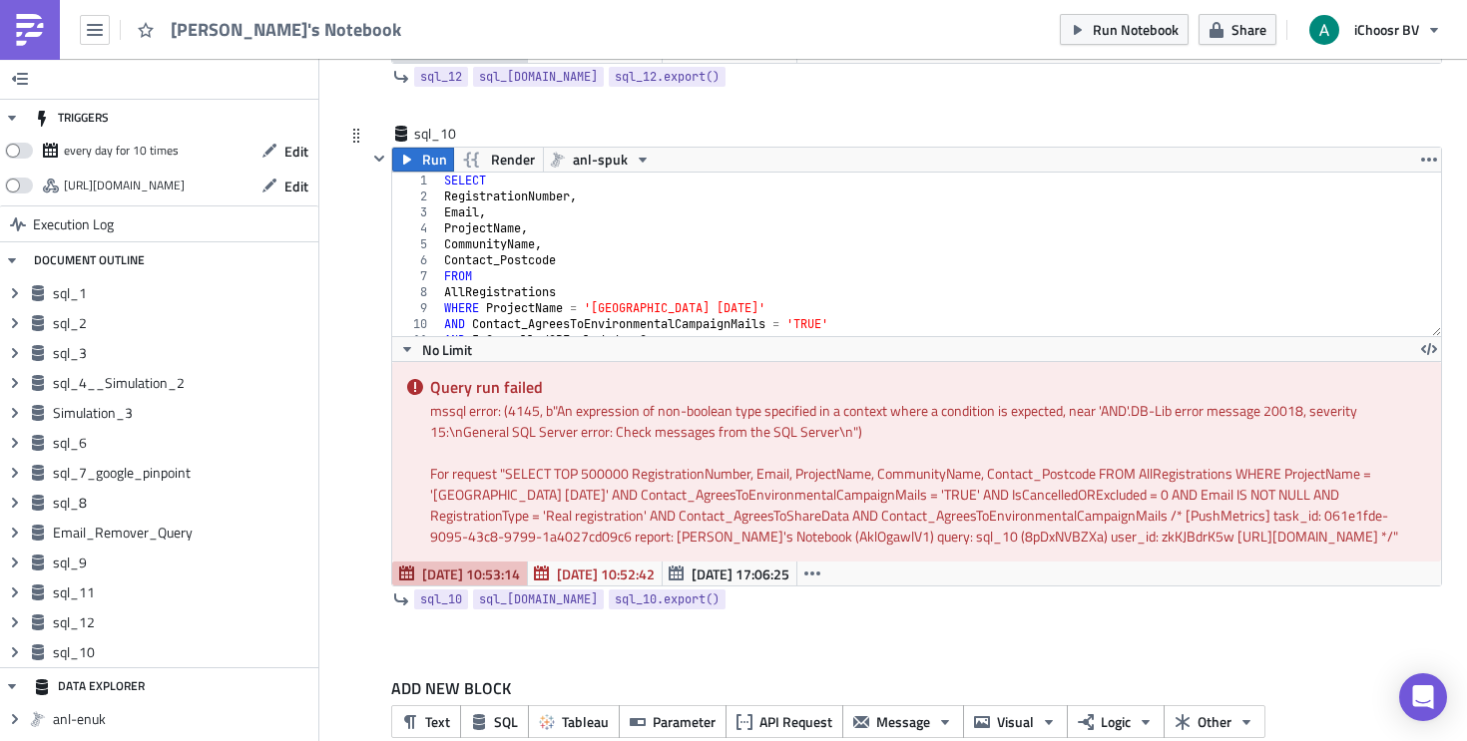
click at [587, 252] on div "SELECT RegistrationNumber , Email , ProjectName , CommunityName , Contact_Postc…" at bounding box center [933, 271] width 986 height 196
click at [573, 261] on div "SELECT RegistrationNumber , Email , ProjectName , CommunityName , Contact_Postc…" at bounding box center [933, 271] width 986 height 196
type textarea "Contact_Postcode,"
paste textarea "Contact_AgreesToEnvironmentalCampaignMails"
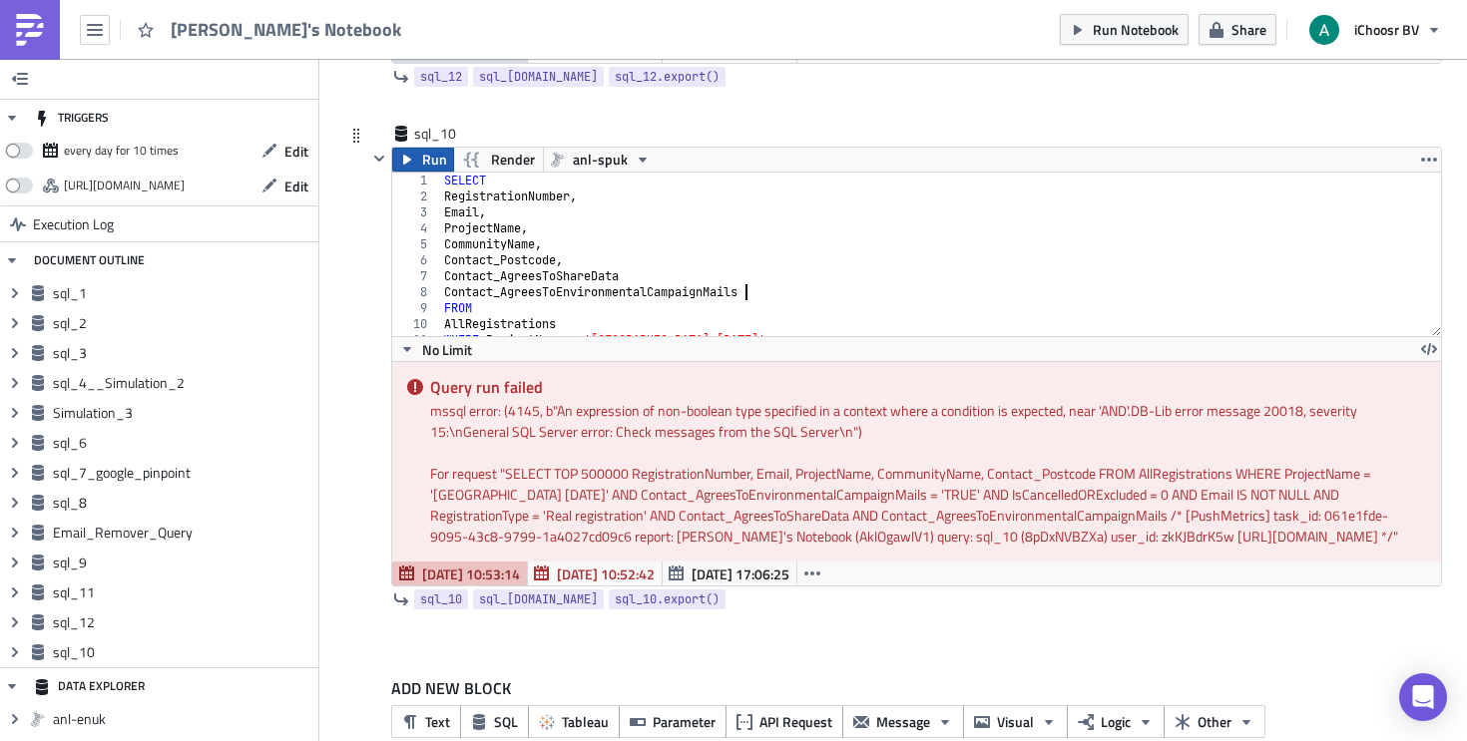
type textarea "Contact_AgreesToEnvironmentalCampaignMails"
click at [426, 170] on span "Run" at bounding box center [434, 160] width 25 height 24
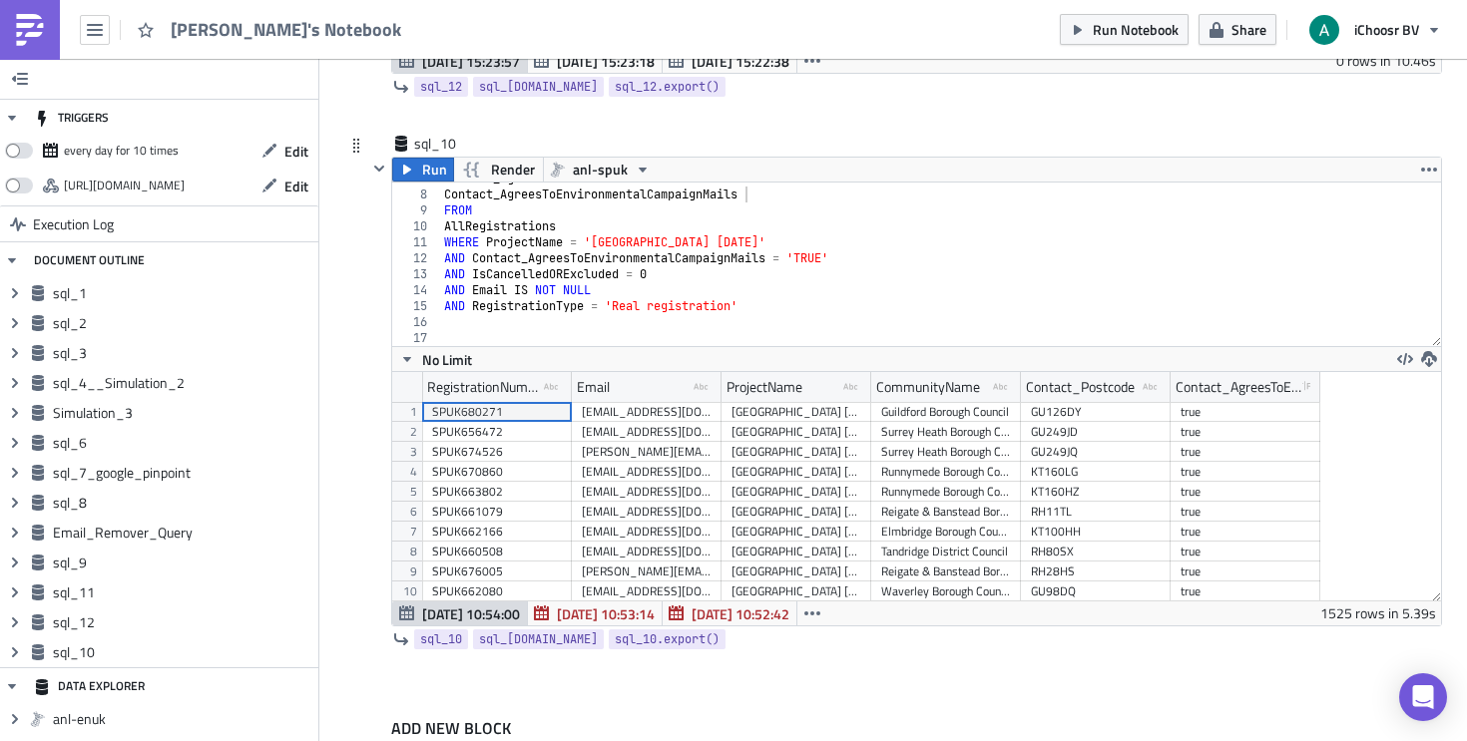
scroll to position [6731, 0]
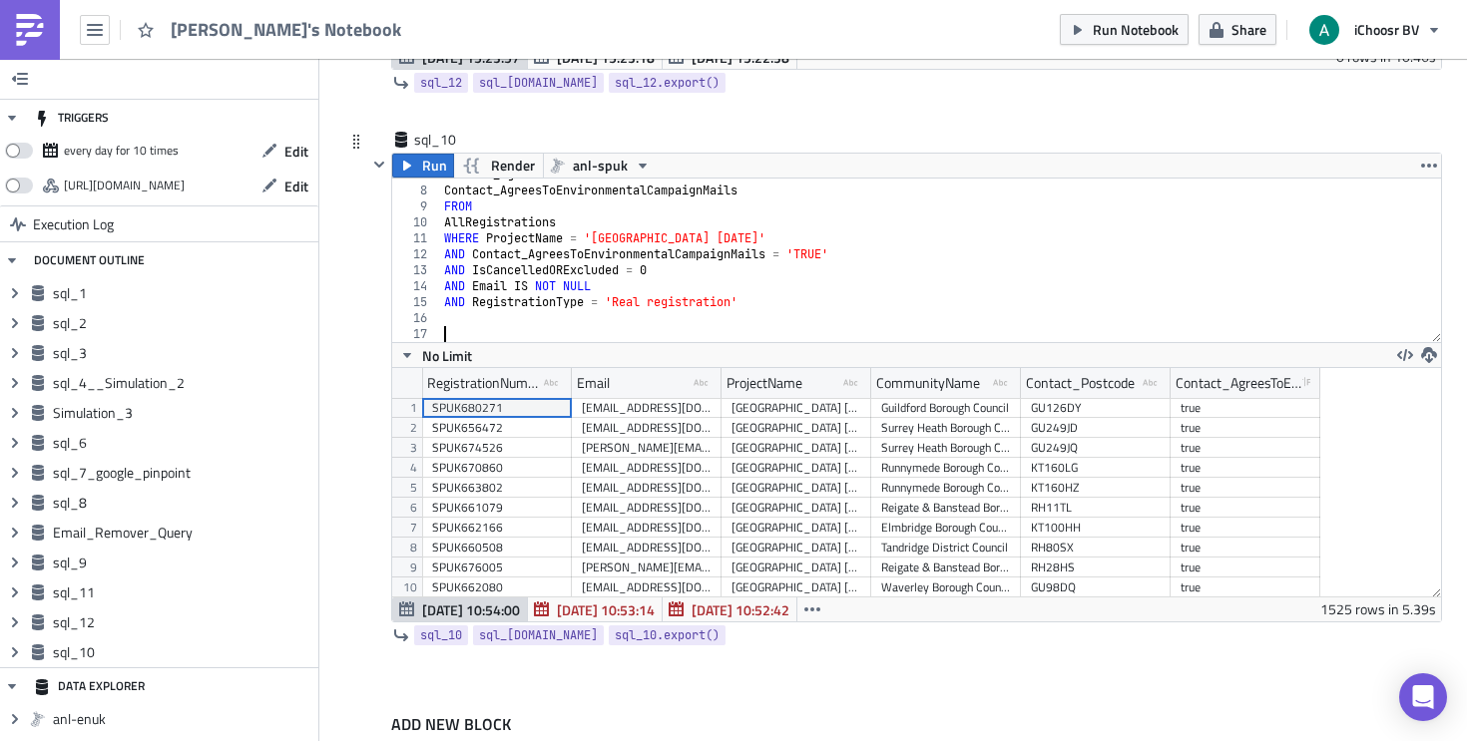
click at [620, 328] on div "Contact_AgreesToShareData Contact_AgreesToEnvironmentalCampaignMails FROM AllRe…" at bounding box center [933, 265] width 986 height 196
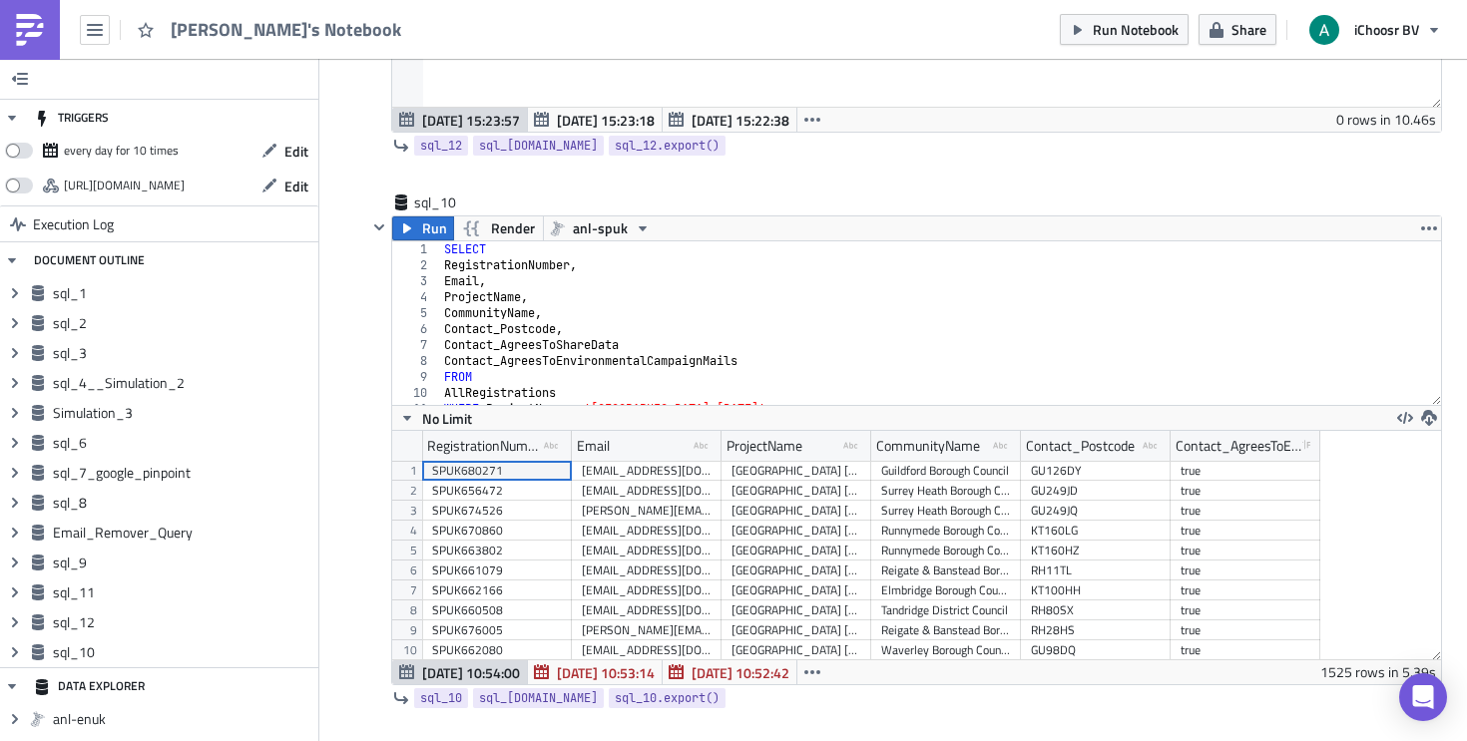
scroll to position [6668, 0]
click at [616, 341] on div "SELECT RegistrationNumber , Email , ProjectName , CommunityName , Contact_Postc…" at bounding box center [933, 339] width 986 height 196
type textarea "Contact_AgreesToShareData"
click at [633, 341] on div "SELECT RegistrationNumber , Email , ProjectName , CommunityName , Contact_Postc…" at bounding box center [933, 339] width 986 height 196
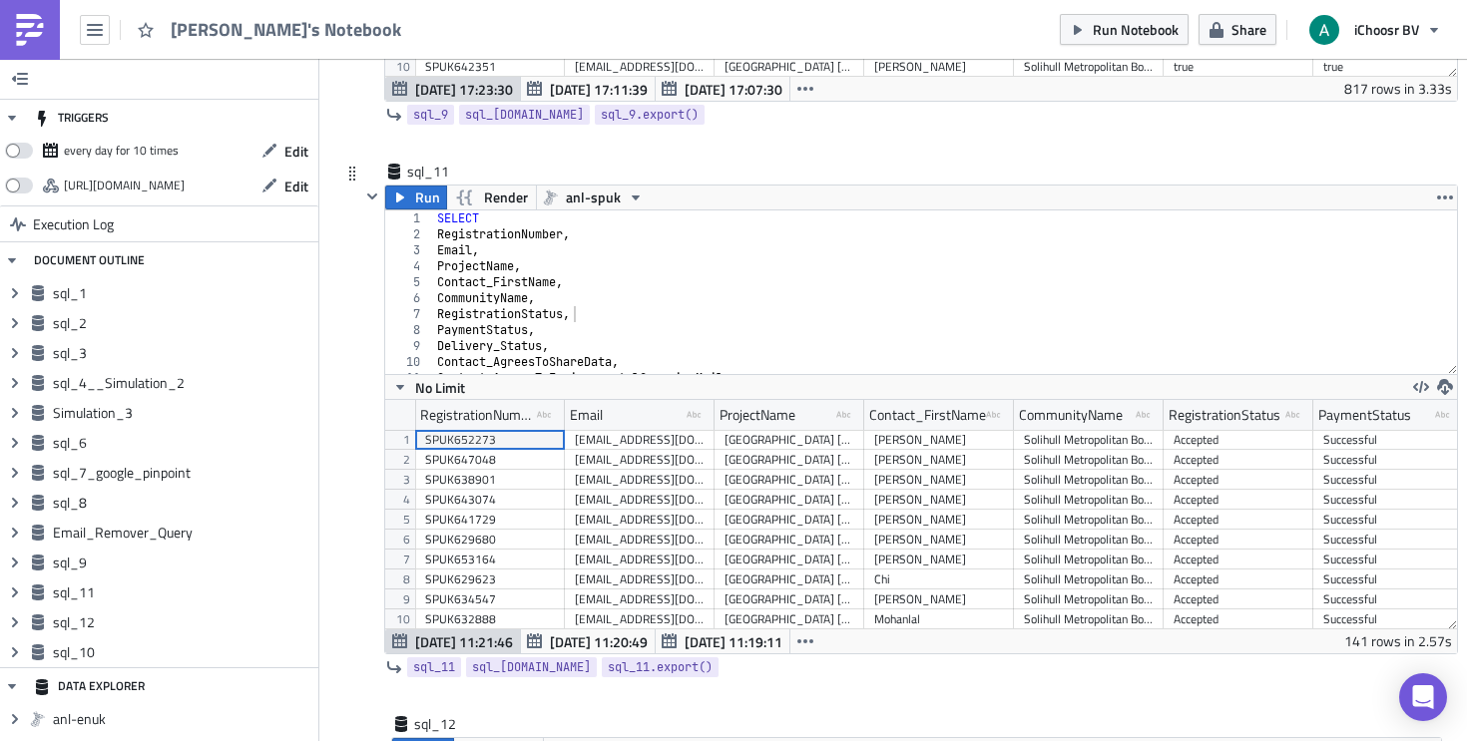
scroll to position [0, 0]
type textarea "Contact_FirstName,"
drag, startPoint x: 597, startPoint y: 275, endPoint x: 578, endPoint y: 276, distance: 19.0
click at [578, 276] on div "SELECT RegistrationNumber , Email , ProjectName , Contact_FirstName , Community…" at bounding box center [937, 309] width 1009 height 196
drag, startPoint x: 561, startPoint y: 285, endPoint x: 430, endPoint y: 285, distance: 130.7
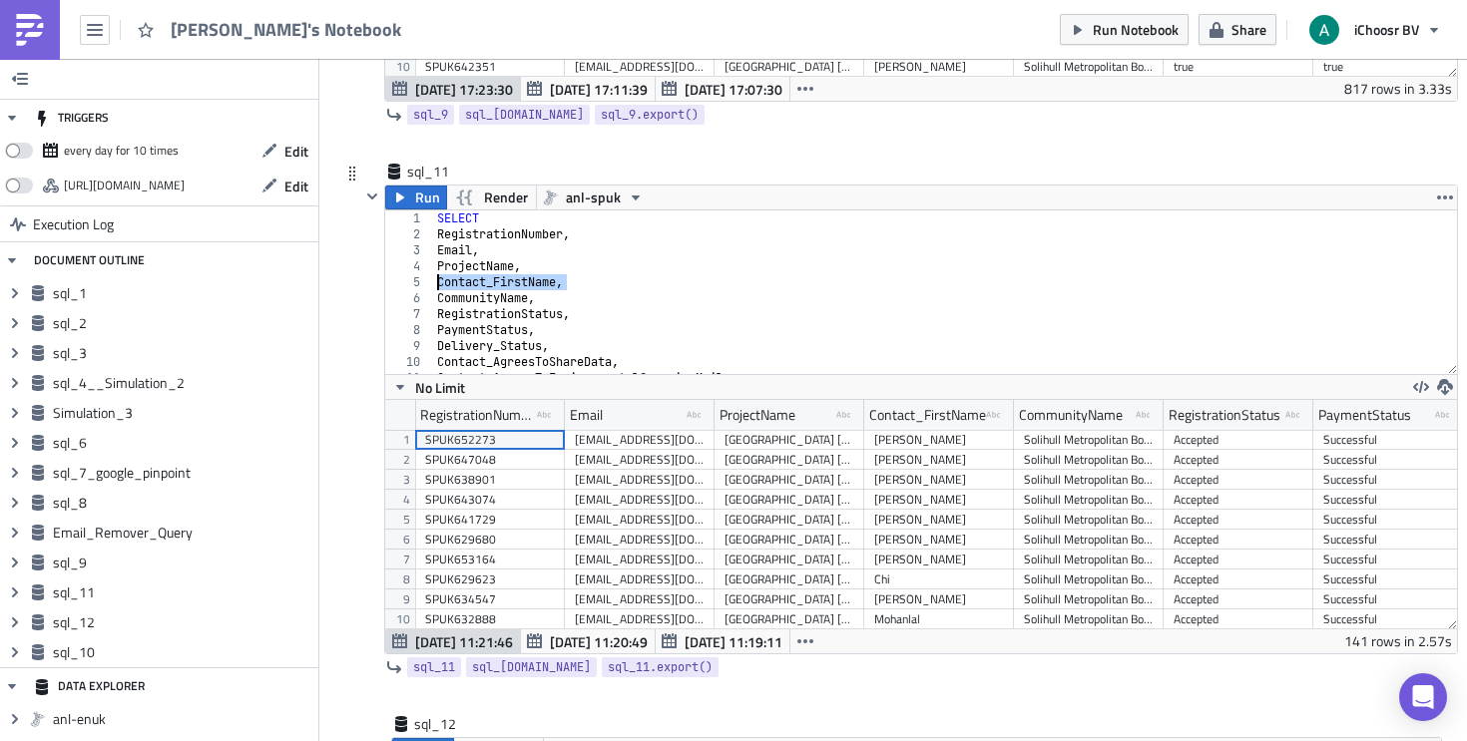
click at [433, 285] on div "SELECT RegistrationNumber , Email , ProjectName , Contact_FirstName , Community…" at bounding box center [937, 309] width 1009 height 196
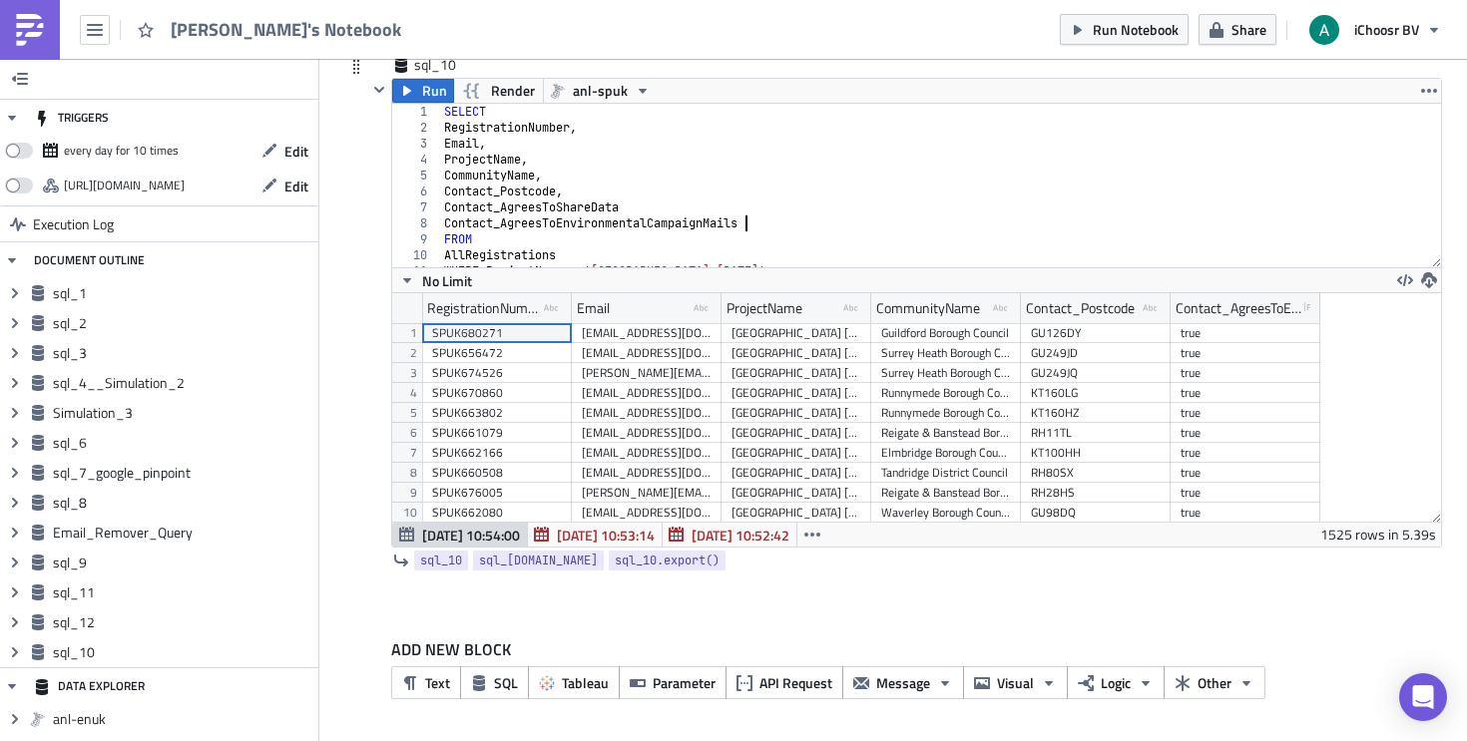
click at [768, 217] on div "SELECT RegistrationNumber , Email , ProjectName , CommunityName , Contact_Postc…" at bounding box center [933, 202] width 986 height 196
click at [567, 191] on div "SELECT RegistrationNumber , Email , ProjectName , CommunityName , Contact_Postc…" at bounding box center [933, 202] width 986 height 196
type textarea "Contact_Postcode,"
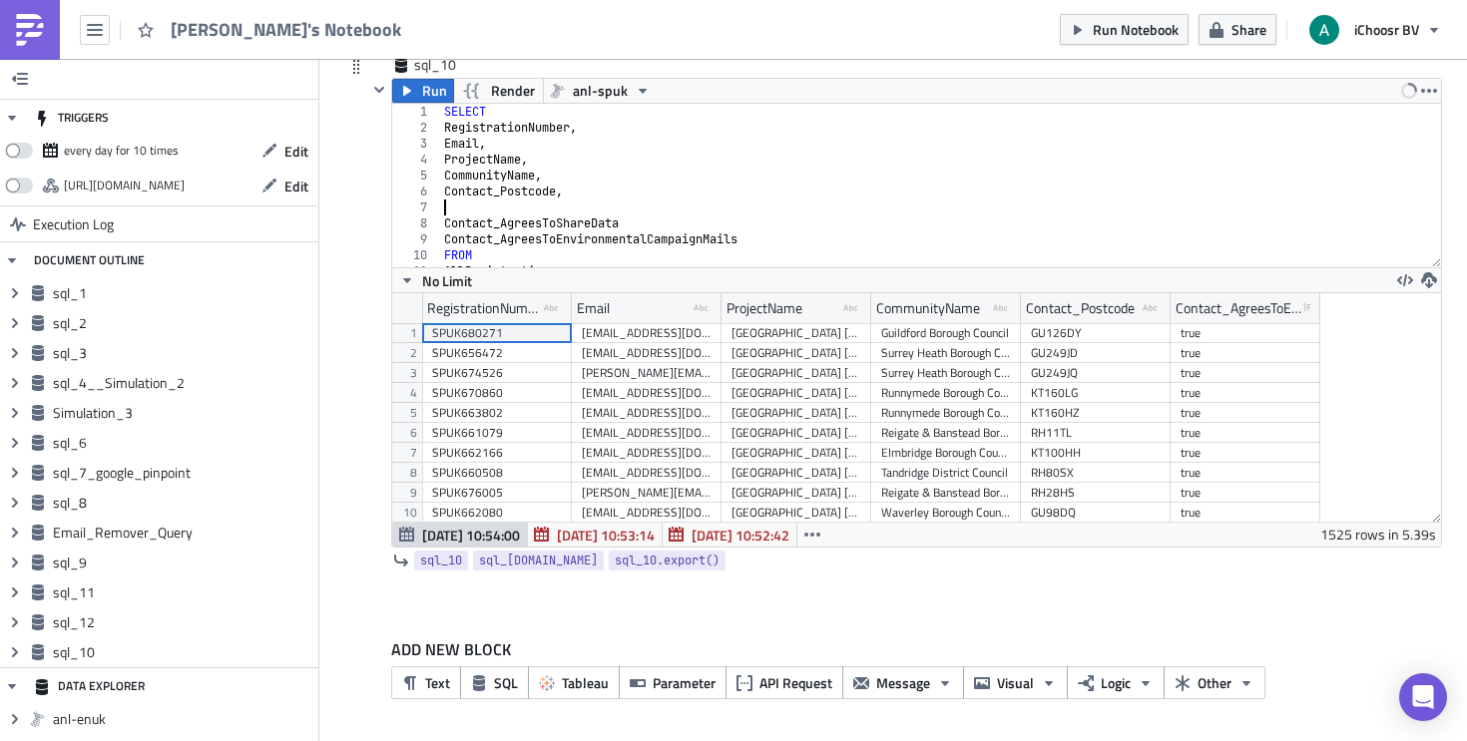
paste textarea "Contact_FirstName,"
type textarea "Contact_FirstName,"
drag, startPoint x: 568, startPoint y: 204, endPoint x: 438, endPoint y: 200, distance: 129.8
click at [440, 200] on div "SELECT RegistrationNumber , Email , ProjectName , CommunityName , Contact_Postc…" at bounding box center [933, 202] width 986 height 196
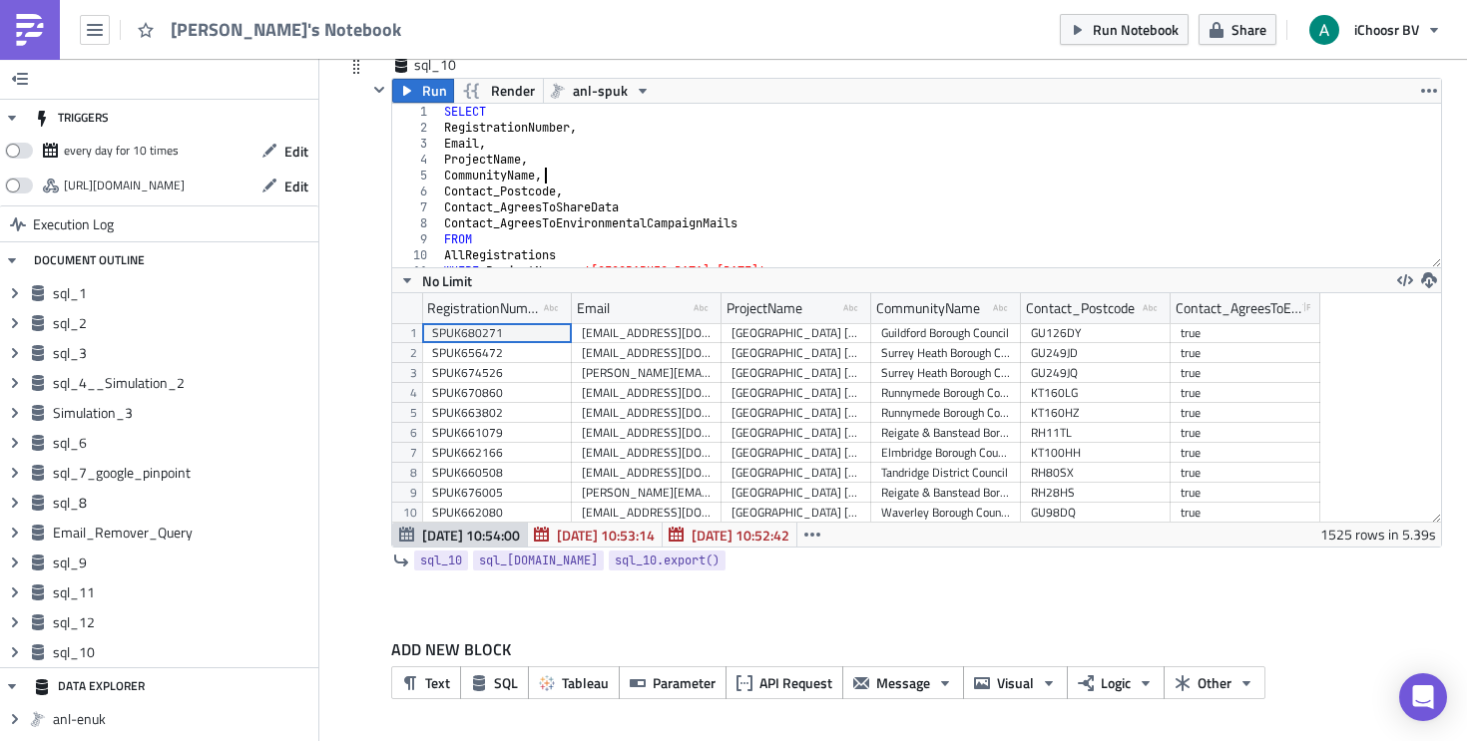
click at [559, 180] on div "SELECT RegistrationNumber , Email , ProjectName , CommunityName , Contact_Postc…" at bounding box center [933, 202] width 986 height 196
type textarea "CommunityName,"
paste textarea "Contact_FirstName,"
click at [744, 214] on div "SELECT RegistrationNumber , Email , ProjectName , CommunityName , Contact_First…" at bounding box center [933, 202] width 986 height 196
click at [716, 220] on div "SELECT RegistrationNumber , Email , ProjectName , CommunityName , Contact_First…" at bounding box center [933, 202] width 986 height 196
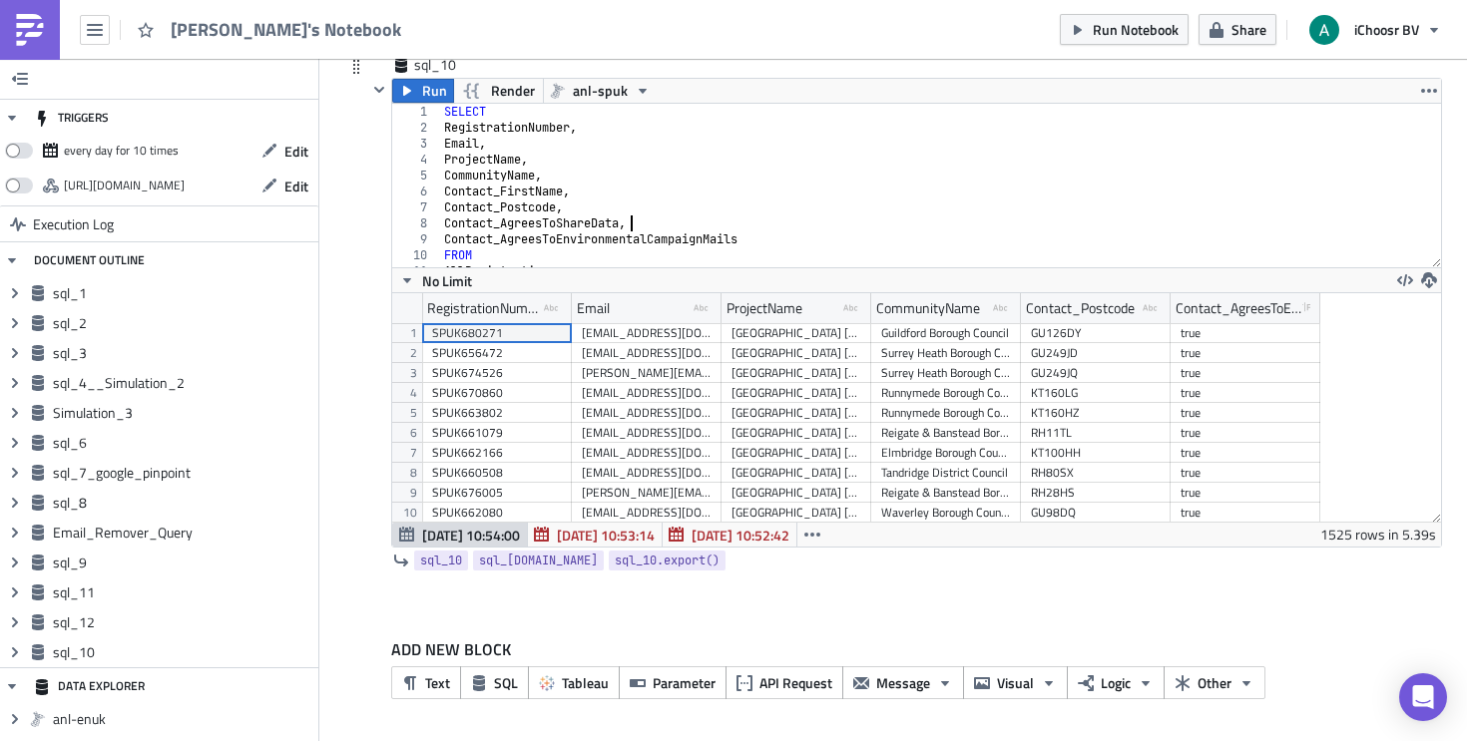
scroll to position [0, 14]
click at [789, 238] on div "SELECT RegistrationNumber , Email , ProjectName , CommunityName , Contact_First…" at bounding box center [933, 202] width 986 height 196
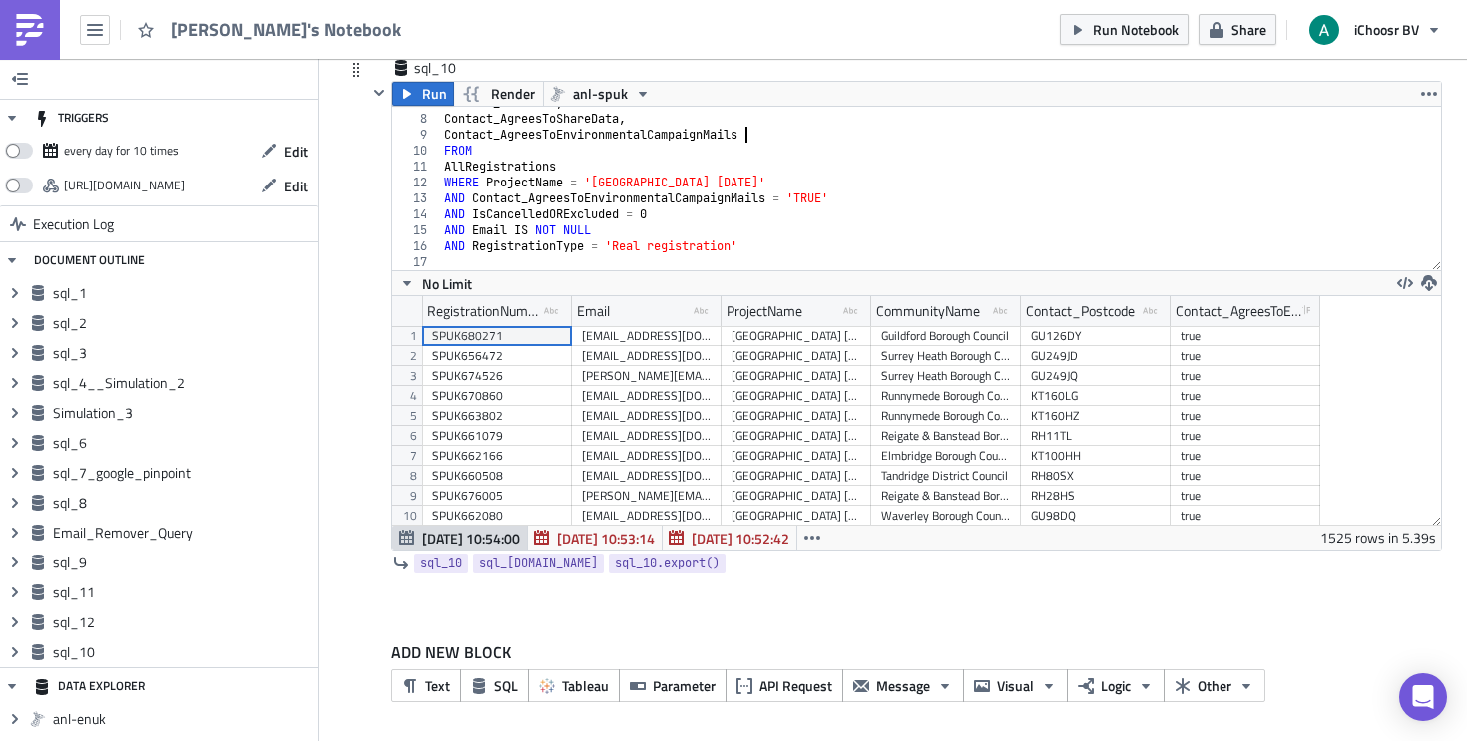
scroll to position [6807, 0]
click at [422, 85] on span "Run" at bounding box center [434, 94] width 25 height 24
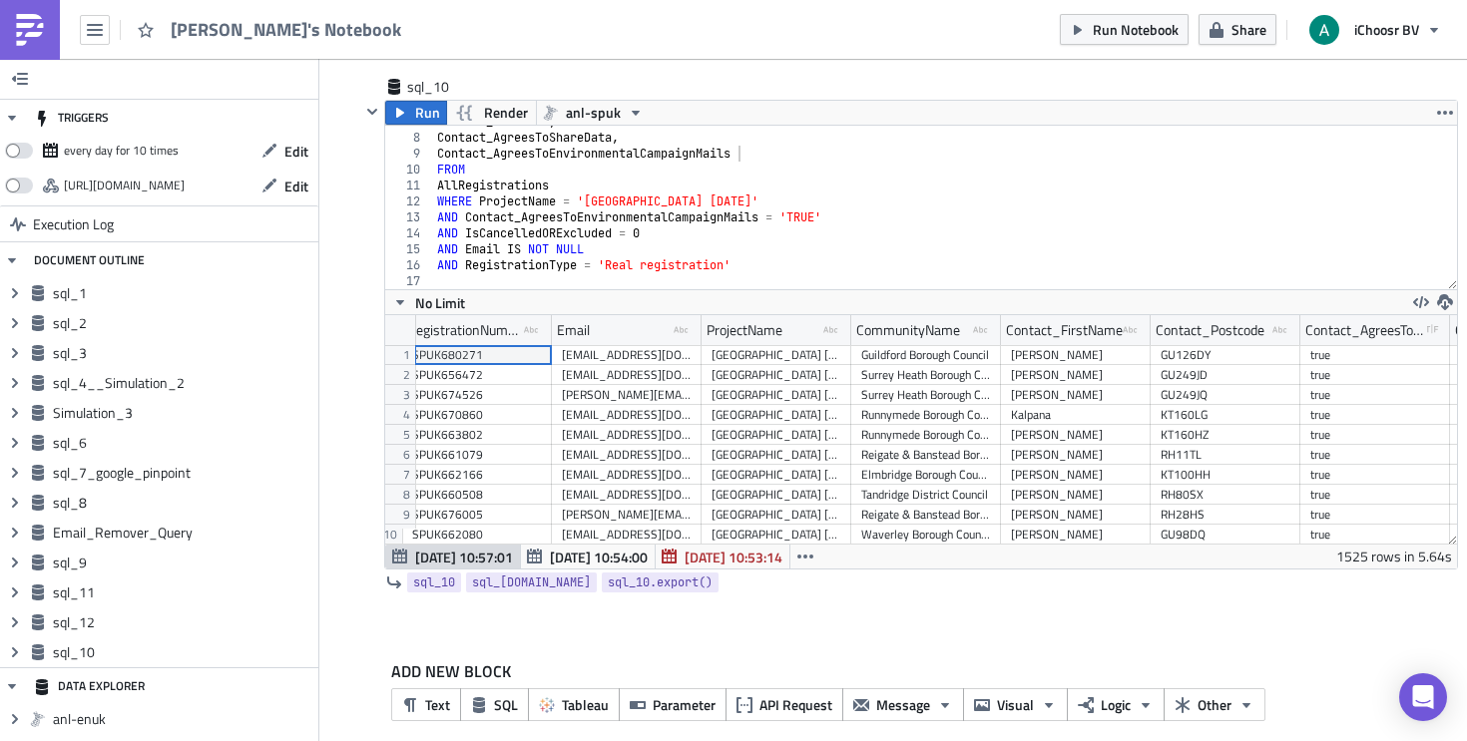
scroll to position [0, 22]
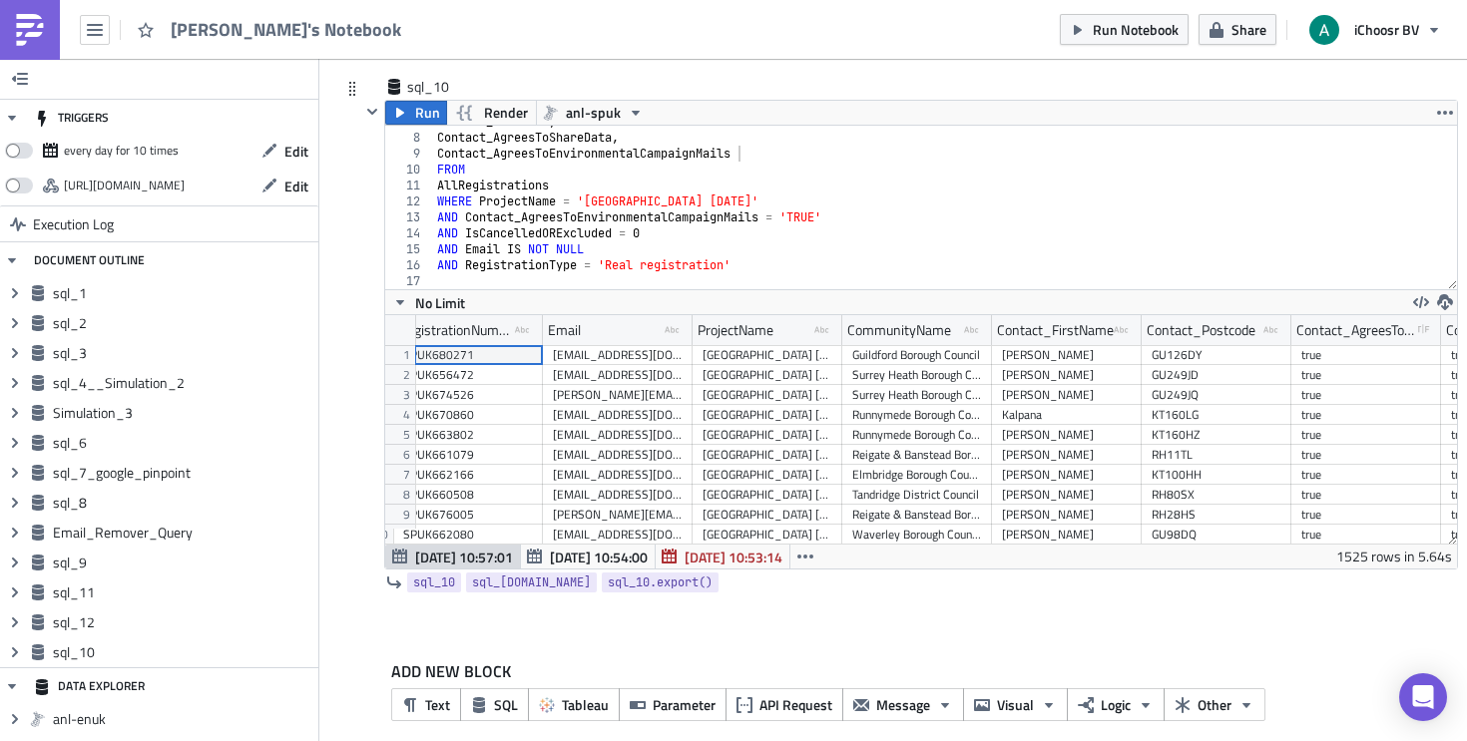
click at [662, 202] on div "Contact_Postcode , Contact_AgreesToShareData , Contact_AgreesToEnvironmentalCam…" at bounding box center [937, 212] width 1009 height 196
type textarea "WHERE ProjectName = '[GEOGRAPHIC_DATA] [DATE]'"
click at [419, 120] on span "Run" at bounding box center [427, 113] width 25 height 24
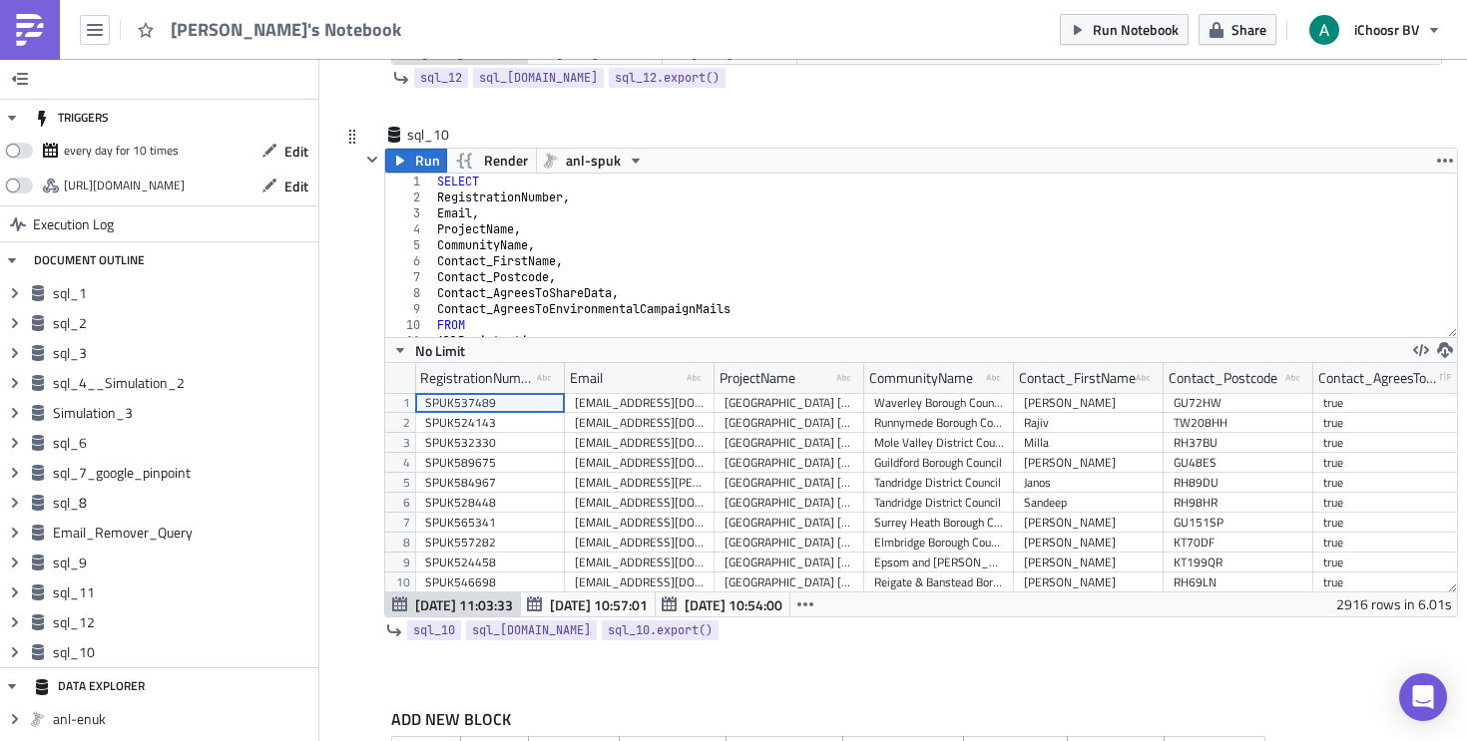
scroll to position [6717, 0]
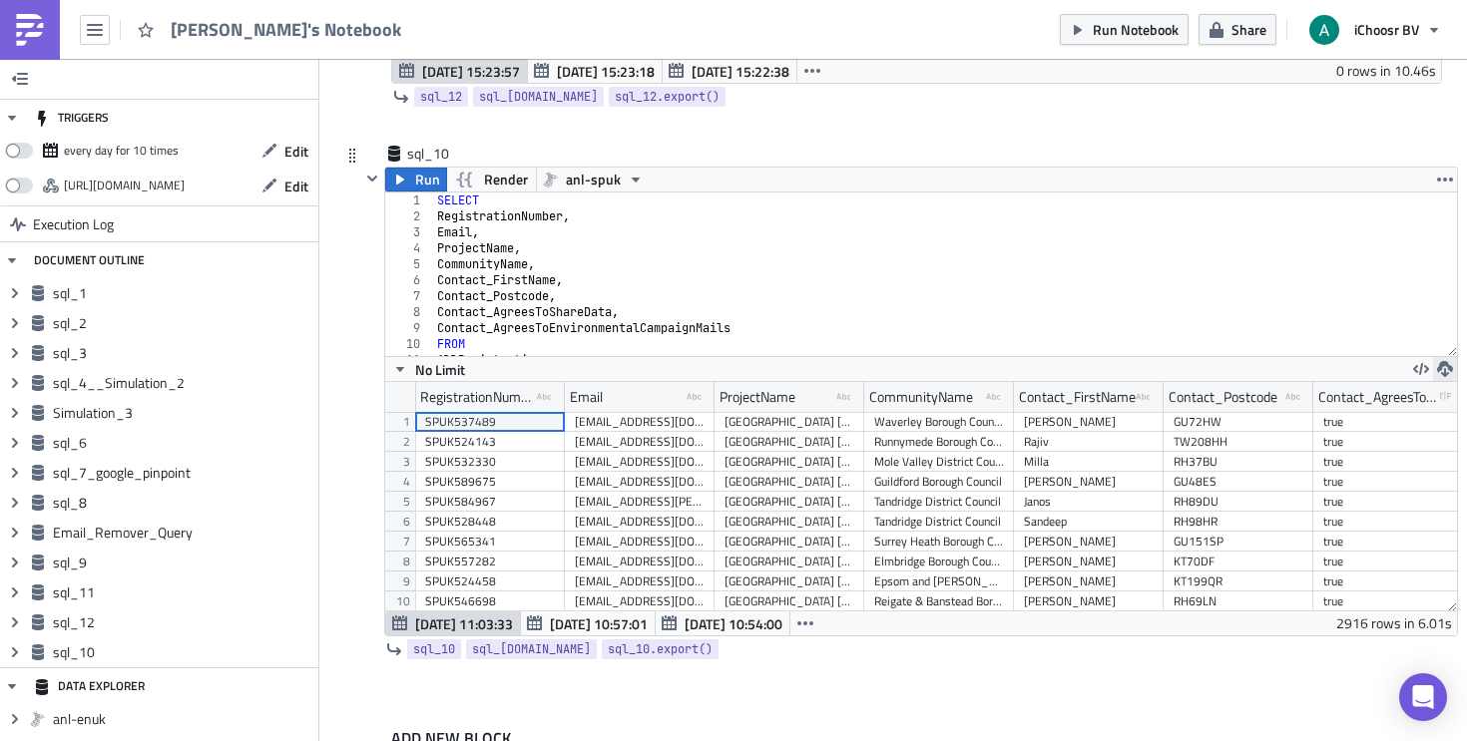
click at [1437, 372] on icon "button" at bounding box center [1445, 369] width 16 height 16
click at [1359, 287] on div "CSV" at bounding box center [1362, 293] width 156 height 20
